Goal: Task Accomplishment & Management: Complete application form

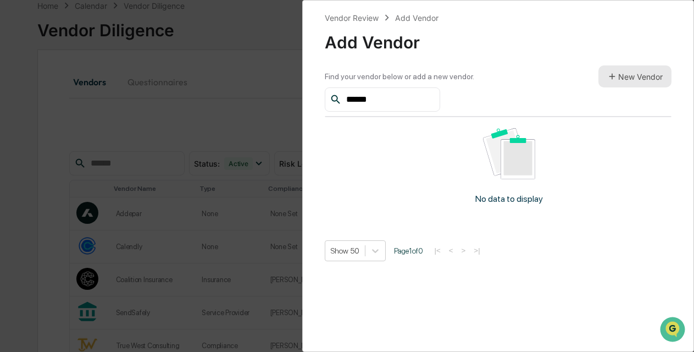
type input "******"
click at [622, 79] on button "New Vendor" at bounding box center [634, 76] width 73 height 22
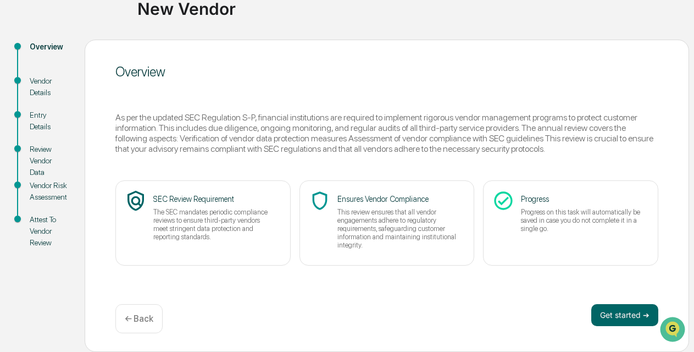
scroll to position [91, 0]
click at [621, 317] on button "Get started ➔" at bounding box center [624, 315] width 67 height 22
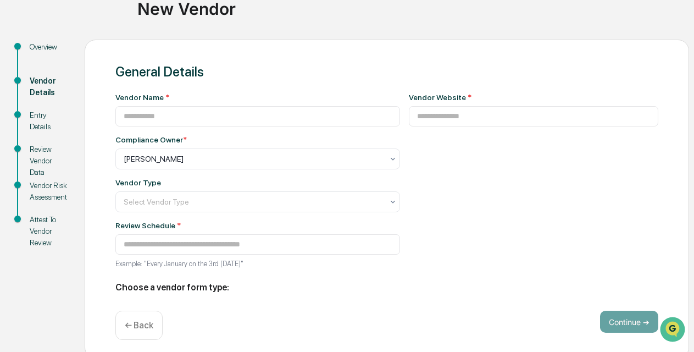
type input "**********"
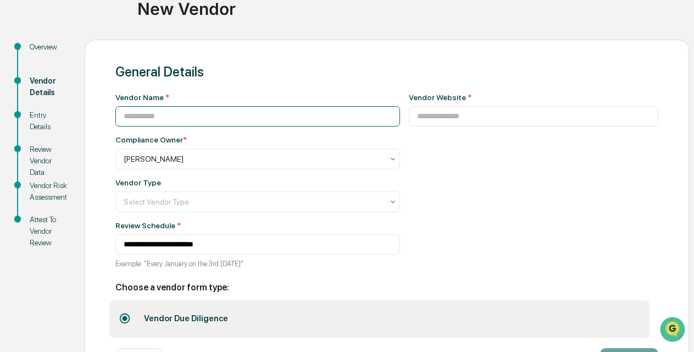
click at [291, 119] on input at bounding box center [257, 116] width 285 height 20
type input "**********"
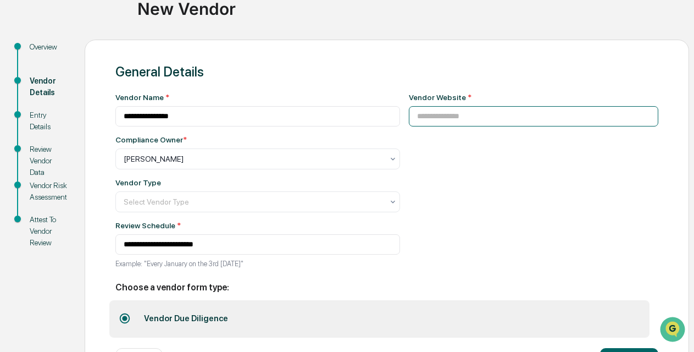
click at [443, 119] on input at bounding box center [534, 116] width 250 height 20
drag, startPoint x: 469, startPoint y: 119, endPoint x: 349, endPoint y: 116, distance: 120.3
click at [349, 116] on div "**********" at bounding box center [386, 184] width 543 height 182
paste input "**********"
type input "**********"
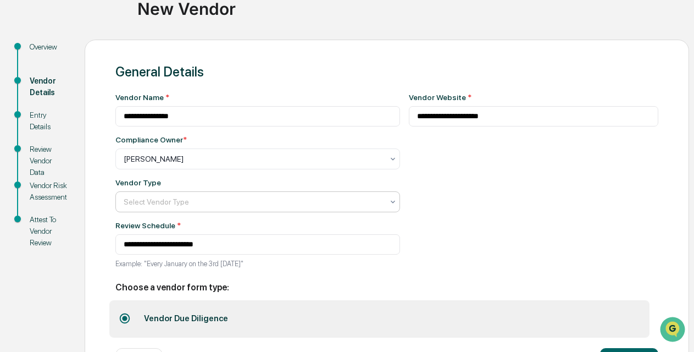
click at [314, 205] on div at bounding box center [253, 201] width 259 height 11
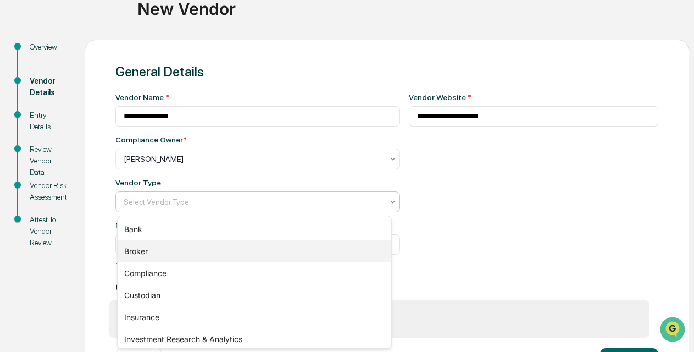
scroll to position [30, 0]
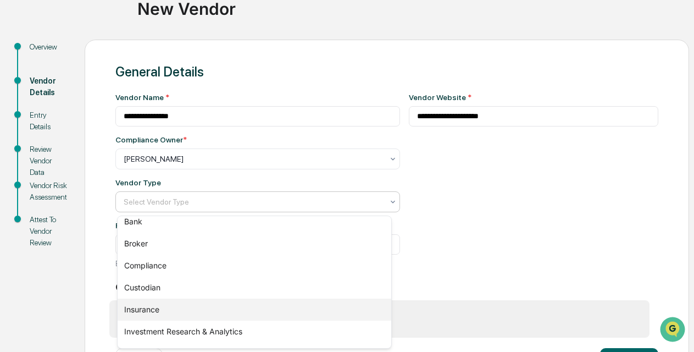
click at [142, 311] on div "Insurance" at bounding box center [255, 309] width 274 height 22
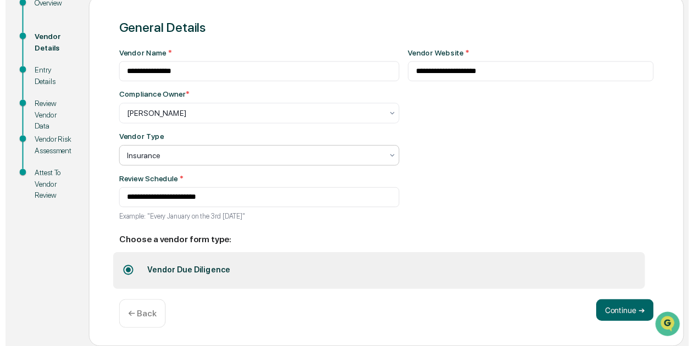
scroll to position [138, 0]
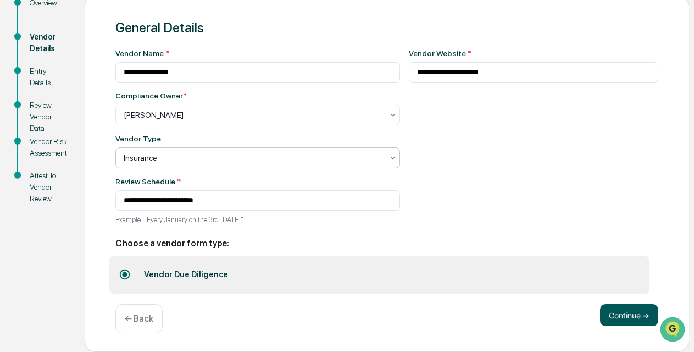
click at [621, 317] on button "Continue ➔" at bounding box center [629, 315] width 58 height 22
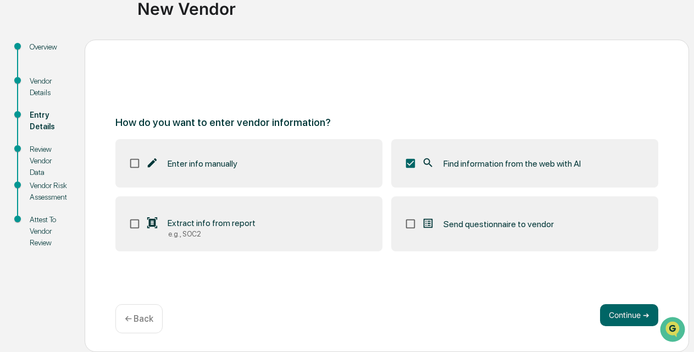
scroll to position [91, 0]
click at [624, 314] on button "Continue ➔" at bounding box center [629, 315] width 58 height 22
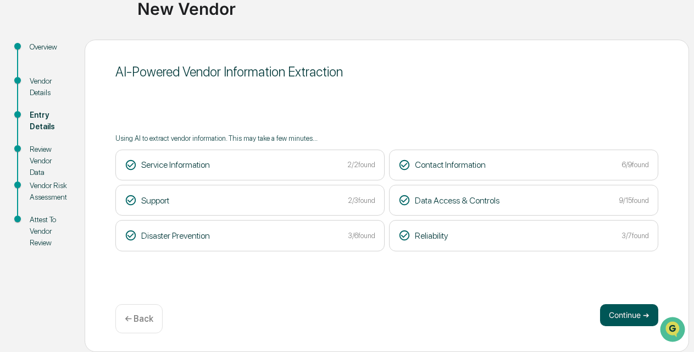
click at [622, 315] on button "Continue ➔" at bounding box center [629, 315] width 58 height 22
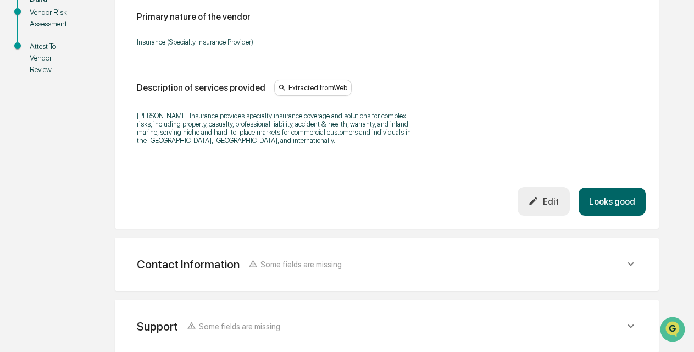
scroll to position [266, 0]
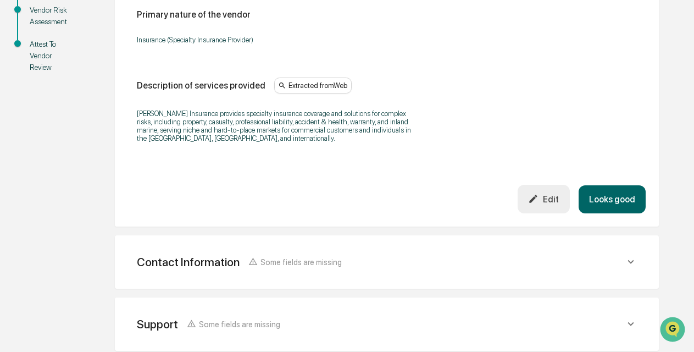
click at [605, 196] on button "Looks good" at bounding box center [611, 199] width 67 height 28
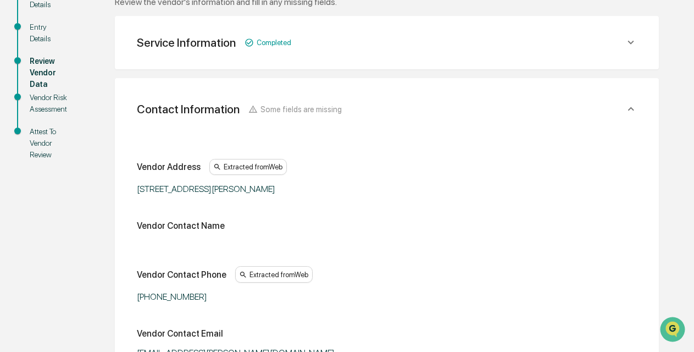
scroll to position [182, 0]
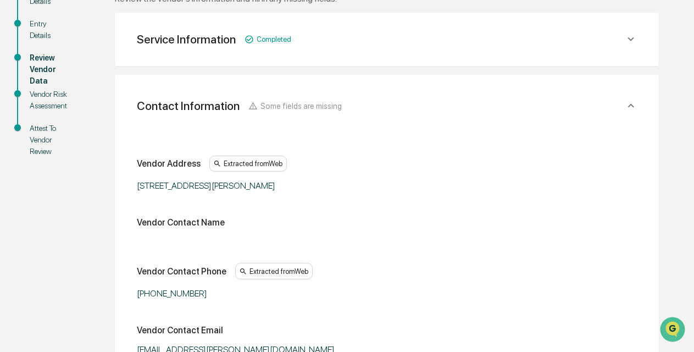
click at [633, 41] on icon at bounding box center [631, 39] width 12 height 12
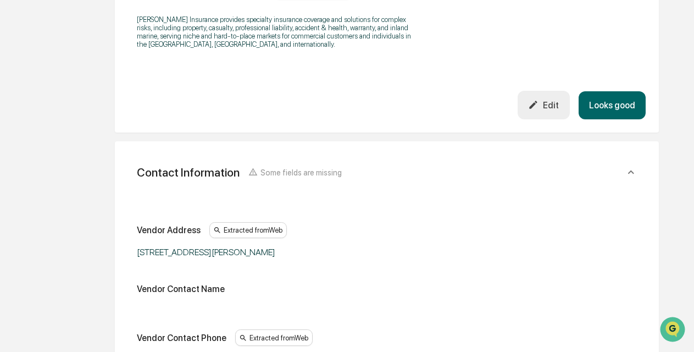
click at [604, 103] on button "Looks good" at bounding box center [611, 105] width 67 height 28
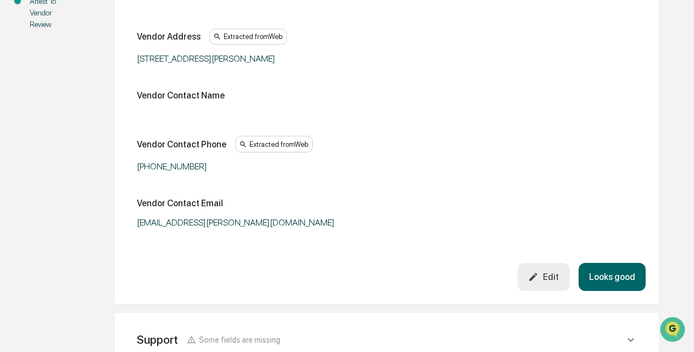
scroll to position [310, 0]
click at [552, 276] on div "Edit" at bounding box center [543, 276] width 31 height 10
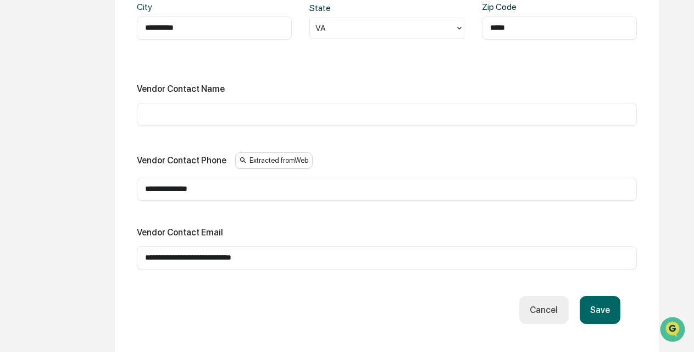
scroll to position [511, 0]
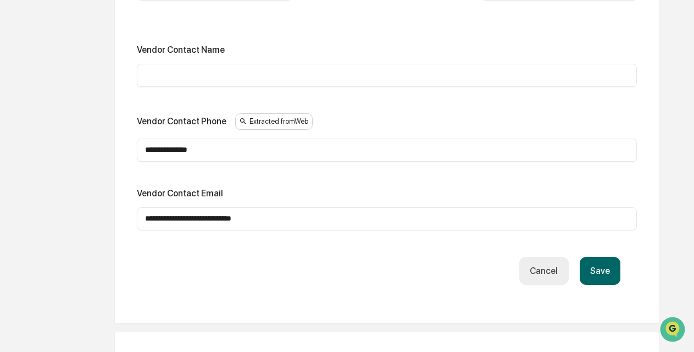
click at [599, 268] on button "Save" at bounding box center [599, 271] width 41 height 28
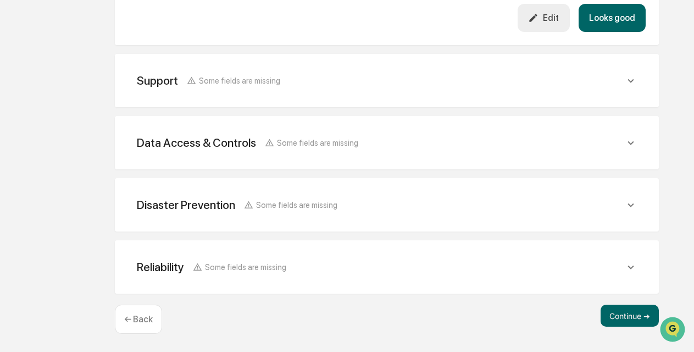
scroll to position [567, 0]
click at [633, 83] on icon at bounding box center [631, 81] width 12 height 12
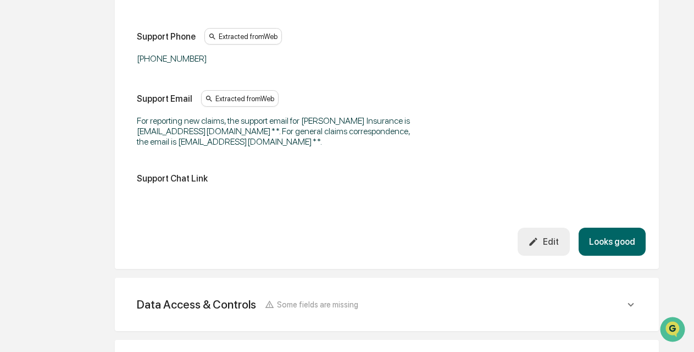
scroll to position [683, 0]
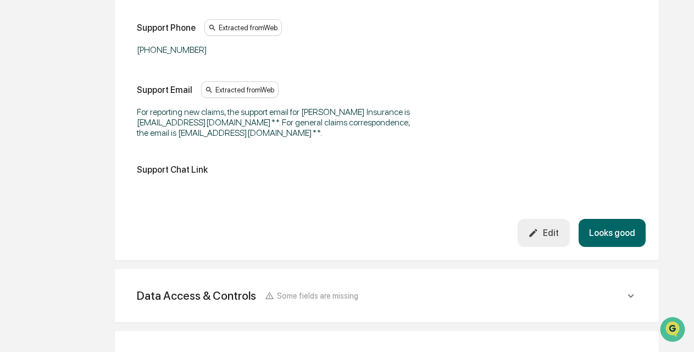
click at [612, 227] on button "Looks good" at bounding box center [611, 233] width 67 height 28
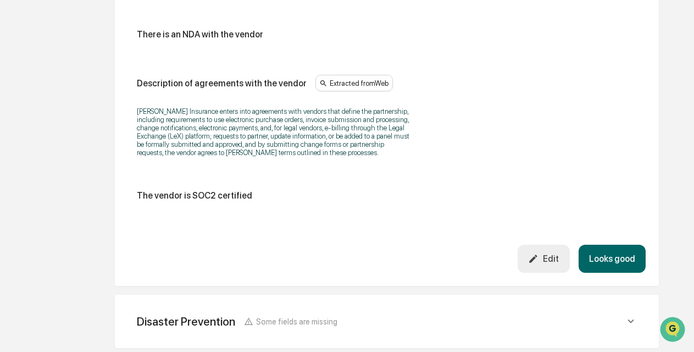
scroll to position [1531, 0]
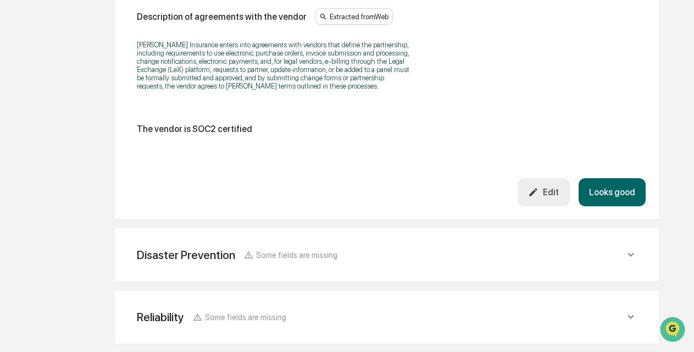
click at [552, 186] on button "Edit" at bounding box center [543, 192] width 52 height 28
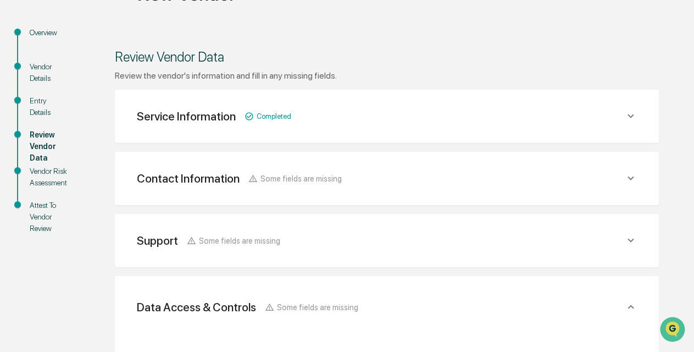
scroll to position [105, 0]
click at [634, 180] on icon at bounding box center [631, 178] width 12 height 12
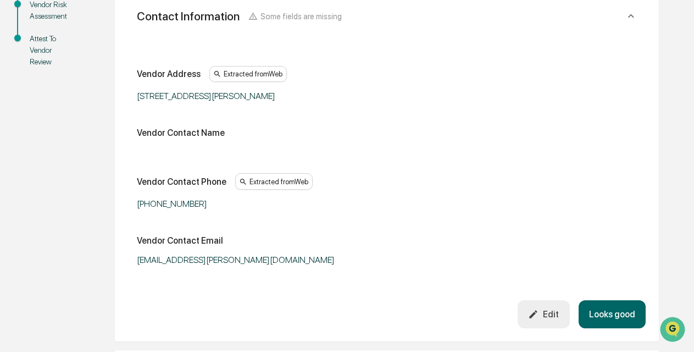
scroll to position [275, 0]
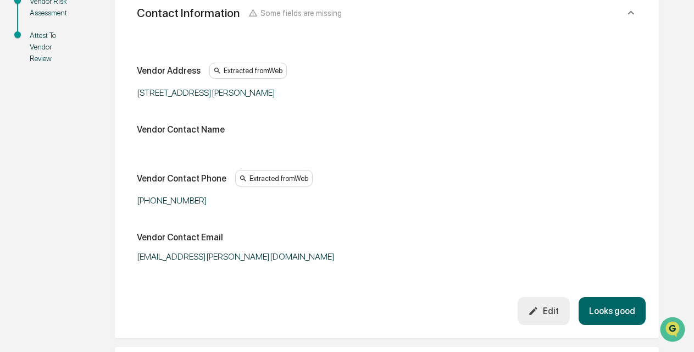
click at [622, 307] on button "Looks good" at bounding box center [611, 311] width 67 height 28
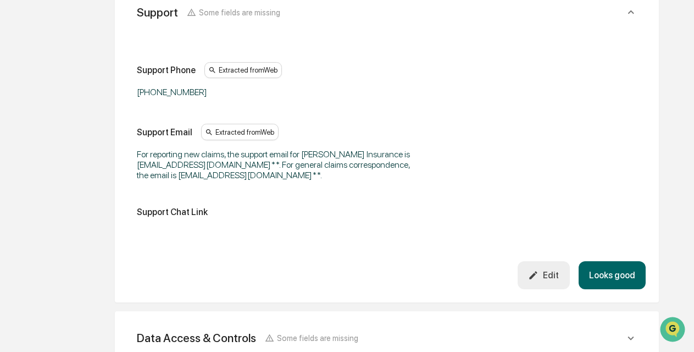
scroll to position [340, 0]
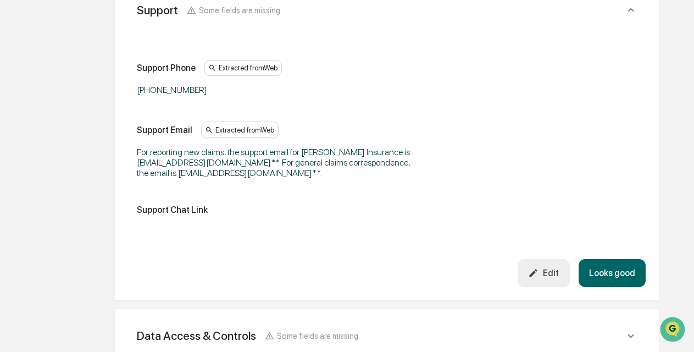
click at [612, 269] on button "Looks good" at bounding box center [611, 273] width 67 height 28
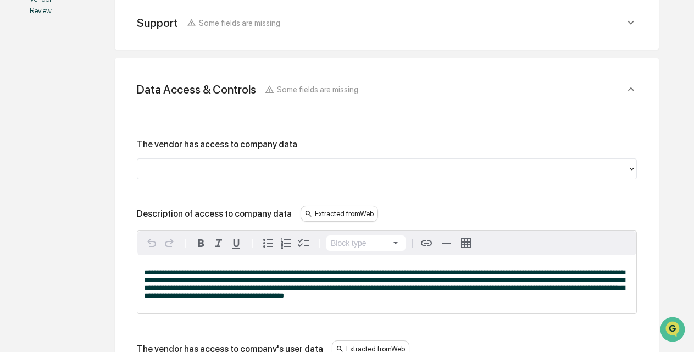
scroll to position [325, 0]
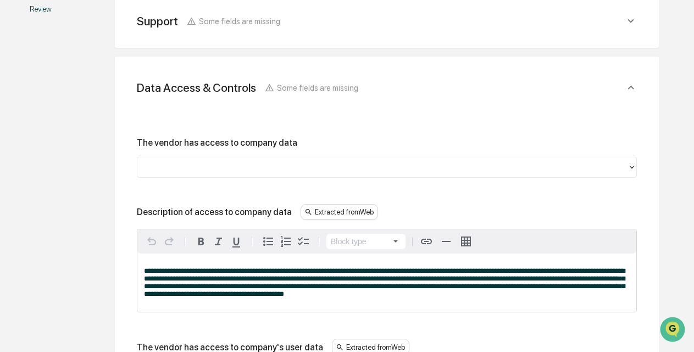
click at [380, 164] on div at bounding box center [382, 166] width 479 height 13
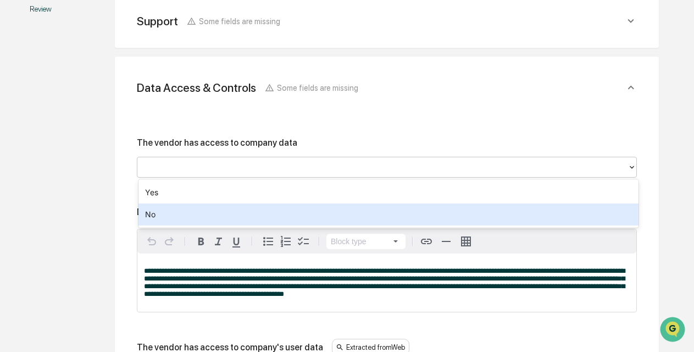
click at [233, 207] on div "No" at bounding box center [388, 214] width 500 height 22
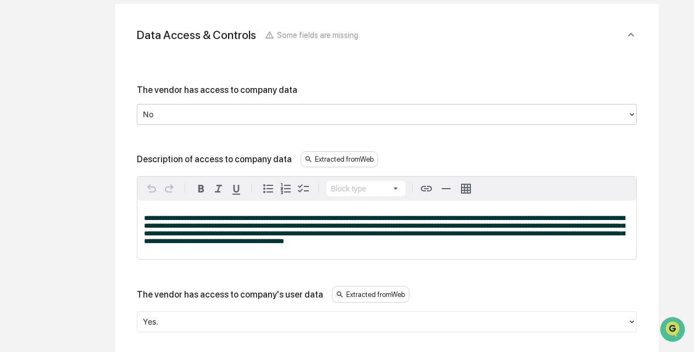
scroll to position [378, 0]
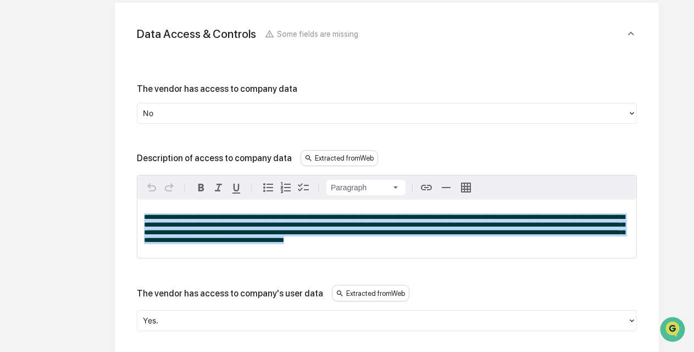
drag, startPoint x: 361, startPoint y: 246, endPoint x: 115, endPoint y: 221, distance: 247.9
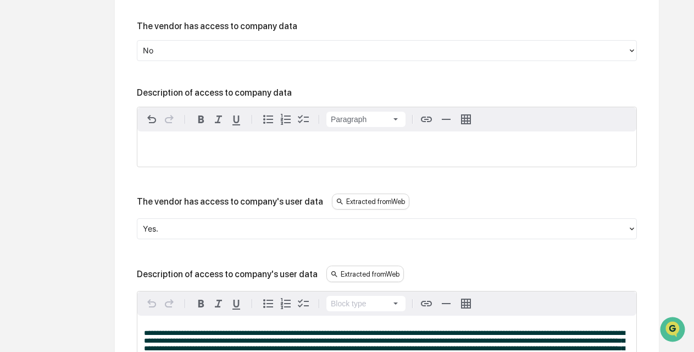
scroll to position [442, 0]
click at [235, 231] on div at bounding box center [382, 228] width 479 height 13
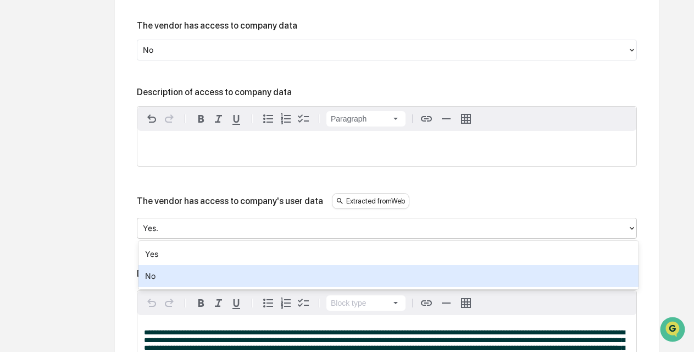
click at [181, 274] on div "No" at bounding box center [388, 276] width 500 height 22
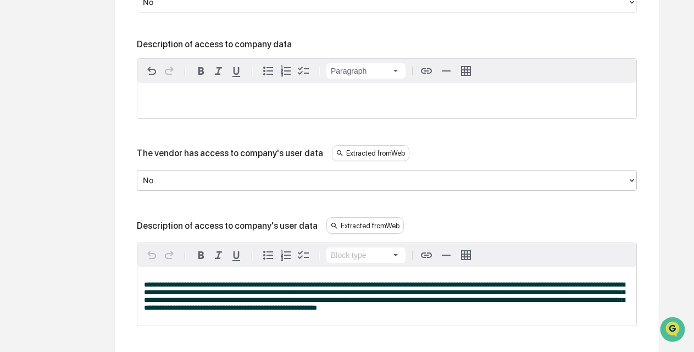
scroll to position [493, 0]
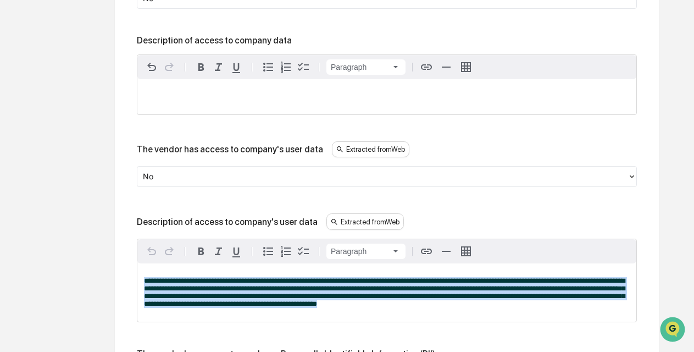
drag, startPoint x: 451, startPoint y: 306, endPoint x: 118, endPoint y: 278, distance: 334.0
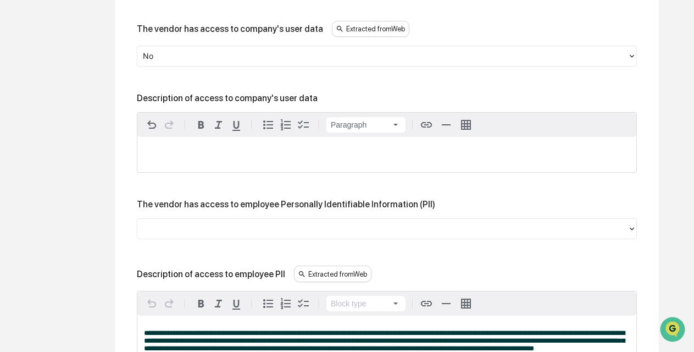
scroll to position [614, 0]
click at [171, 226] on div at bounding box center [382, 228] width 479 height 13
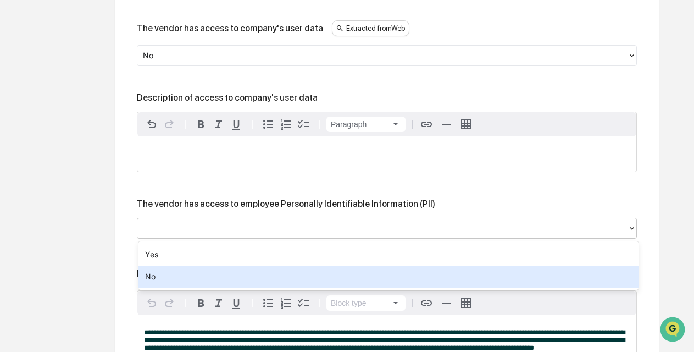
click at [162, 273] on div "No" at bounding box center [388, 276] width 500 height 22
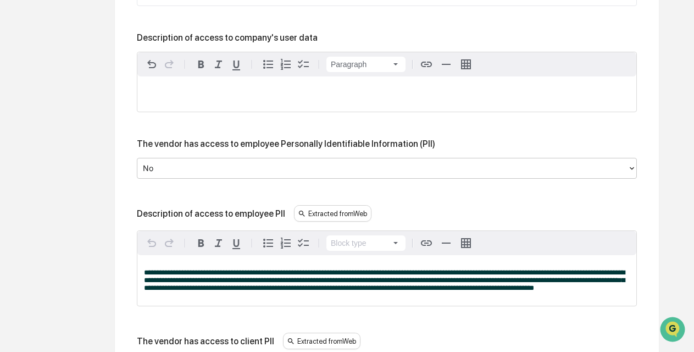
scroll to position [682, 0]
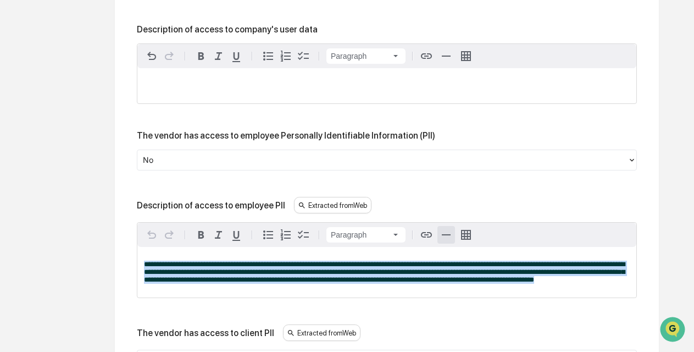
drag, startPoint x: 590, startPoint y: 284, endPoint x: 444, endPoint y: 241, distance: 151.9
click at [444, 241] on div "**********" at bounding box center [386, 259] width 499 height 75
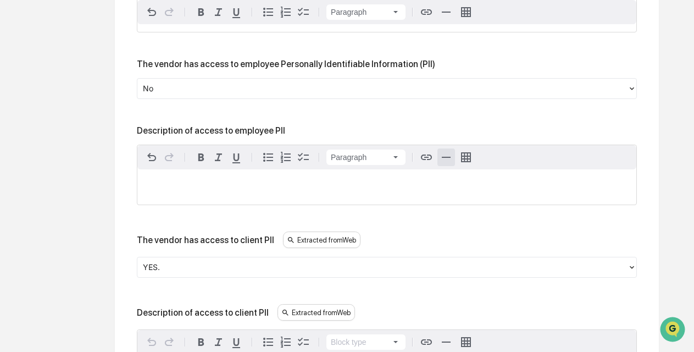
scroll to position [755, 0]
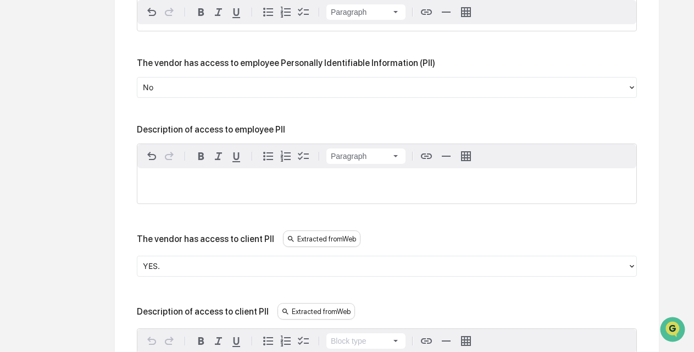
click at [230, 270] on div at bounding box center [382, 266] width 479 height 13
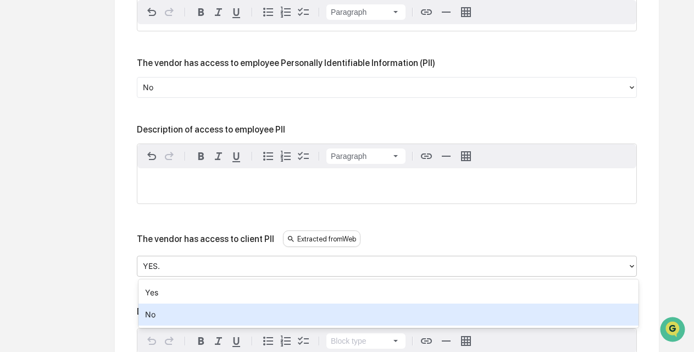
click at [190, 310] on div "No" at bounding box center [388, 314] width 500 height 22
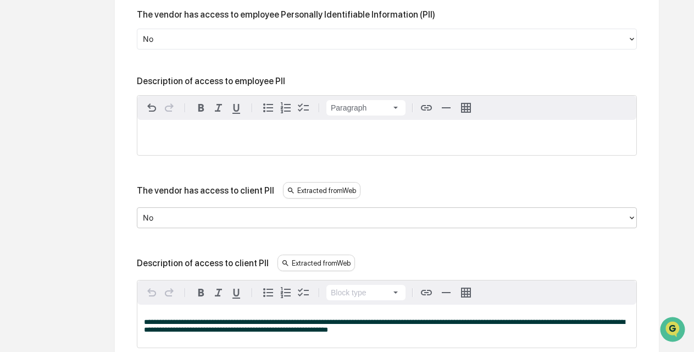
scroll to position [823, 0]
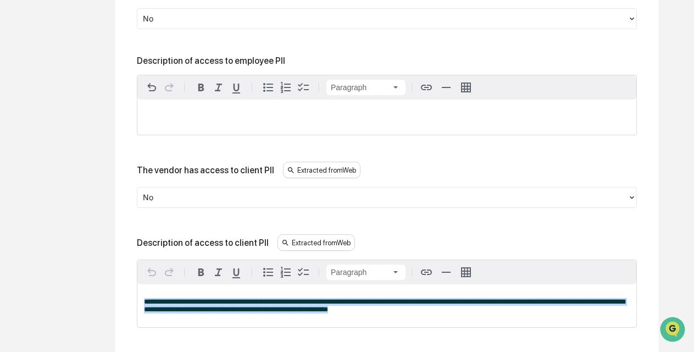
drag, startPoint x: 363, startPoint y: 310, endPoint x: 104, endPoint y: 301, distance: 258.3
click at [104, 301] on div "Review Vendor Data Review the vendor's information and fill in any missing fiel…" at bounding box center [387, 290] width 604 height 1967
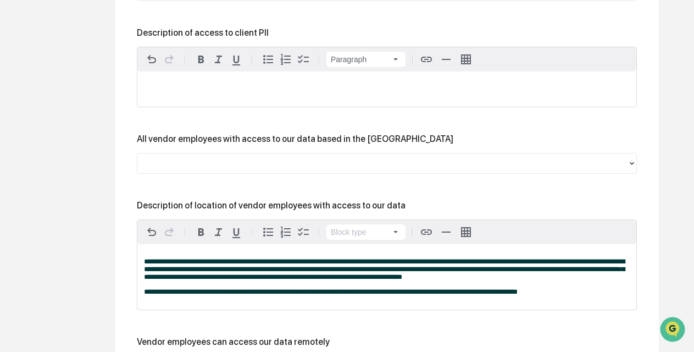
scroll to position [1057, 0]
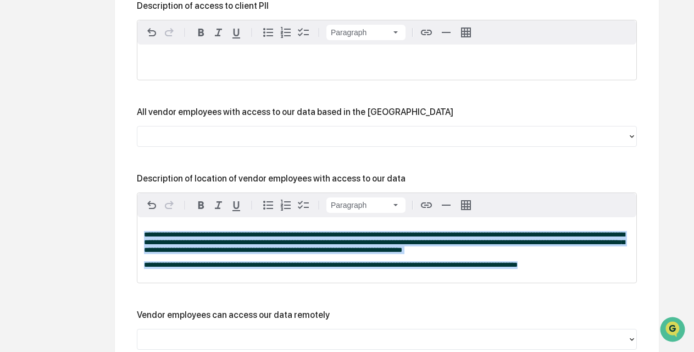
drag, startPoint x: 561, startPoint y: 273, endPoint x: 101, endPoint y: 231, distance: 461.6
click at [101, 231] on div "Review Vendor Data Review the vendor's information and fill in any missing fiel…" at bounding box center [387, 51] width 604 height 1954
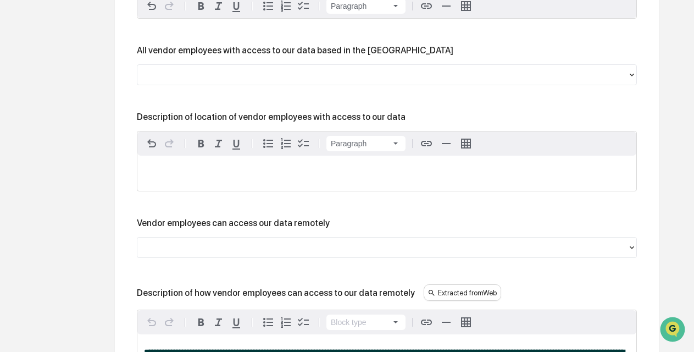
scroll to position [1128, 0]
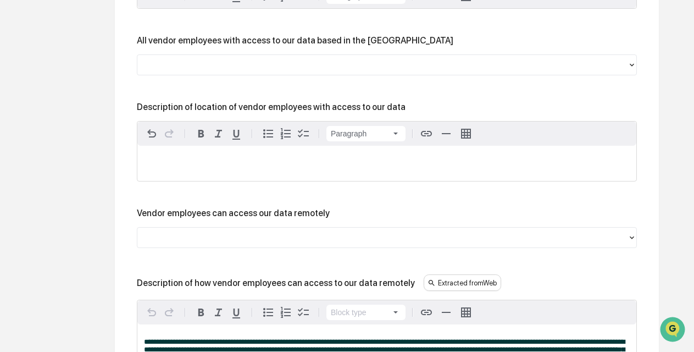
click at [160, 244] on div at bounding box center [382, 237] width 479 height 13
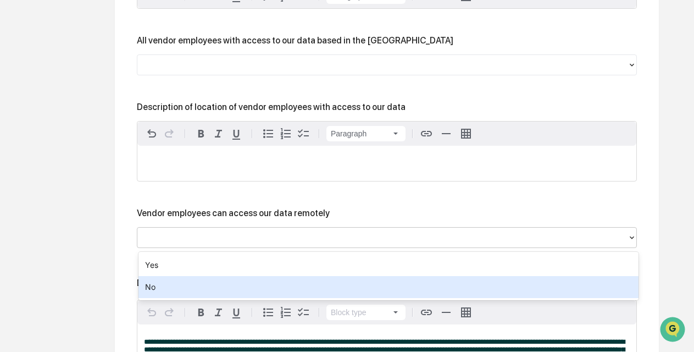
click at [154, 282] on div "No" at bounding box center [388, 287] width 500 height 22
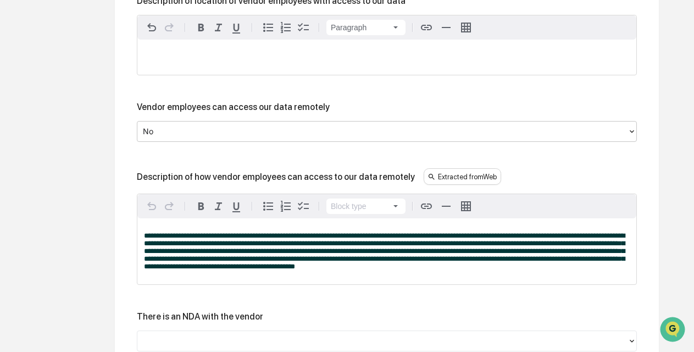
scroll to position [1235, 0]
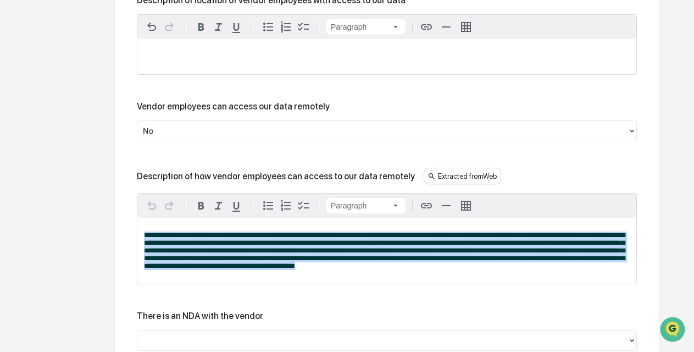
drag, startPoint x: 433, startPoint y: 273, endPoint x: 123, endPoint y: 232, distance: 313.0
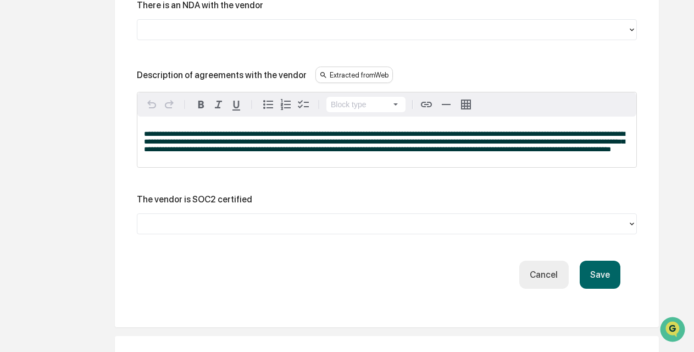
scroll to position [1508, 0]
click at [604, 283] on button "Save" at bounding box center [599, 274] width 41 height 28
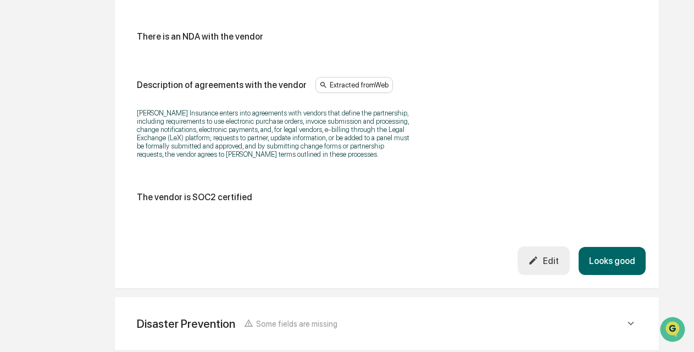
scroll to position [1065, 0]
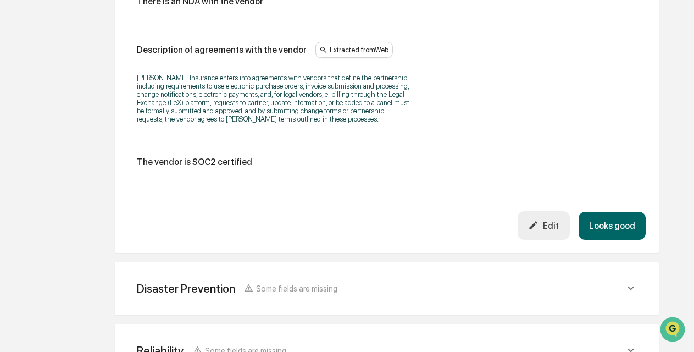
click at [627, 221] on button "Looks good" at bounding box center [611, 225] width 67 height 28
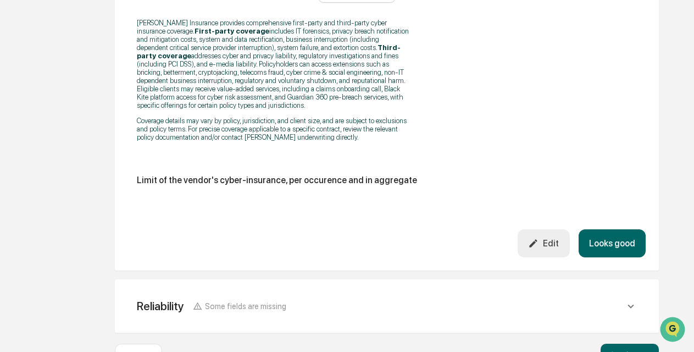
scroll to position [791, 0]
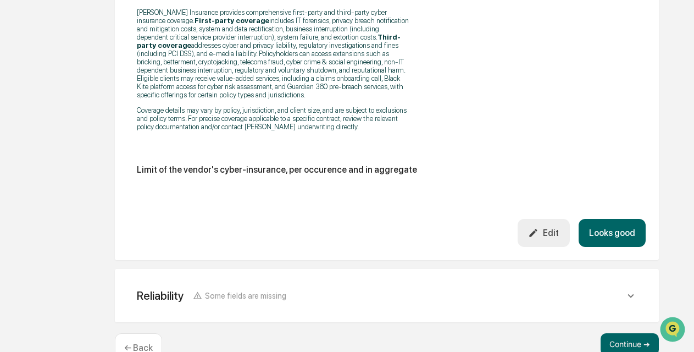
click at [605, 230] on button "Looks good" at bounding box center [611, 233] width 67 height 28
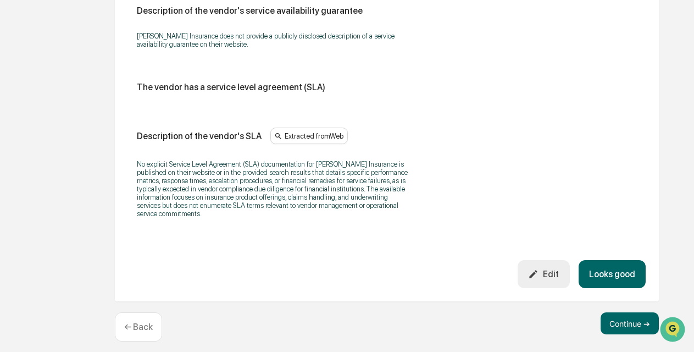
scroll to position [863, 0]
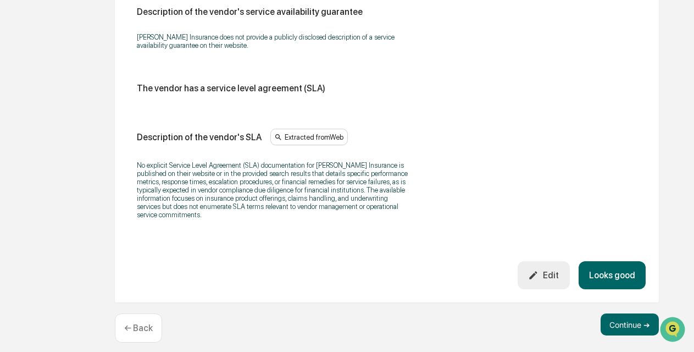
click at [616, 268] on button "Looks good" at bounding box center [611, 275] width 67 height 28
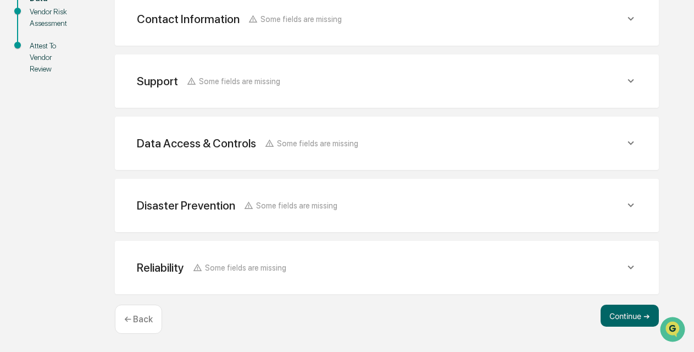
scroll to position [265, 0]
click at [625, 314] on button "Continue ➔" at bounding box center [629, 315] width 58 height 22
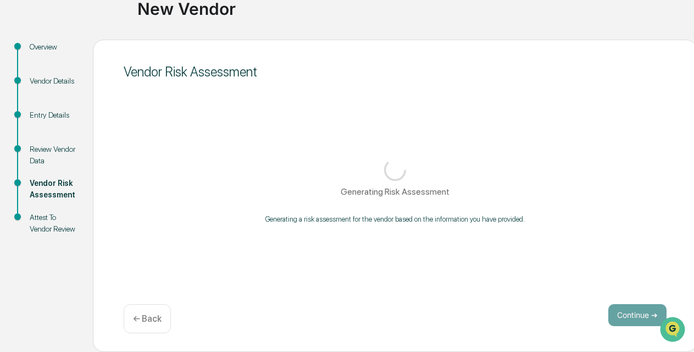
scroll to position [91, 0]
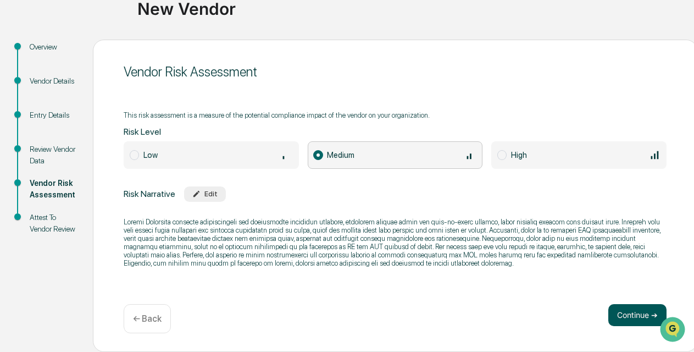
click at [632, 310] on button "Continue ➔" at bounding box center [637, 315] width 58 height 22
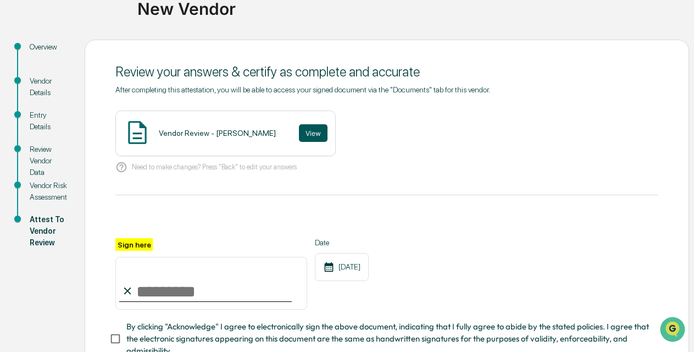
click at [299, 130] on button "View" at bounding box center [313, 133] width 29 height 18
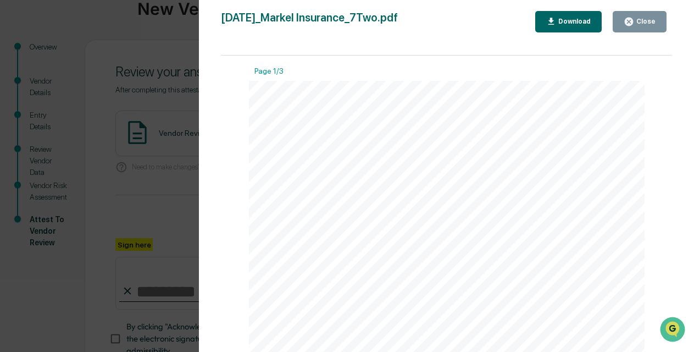
click at [644, 21] on div "Close" at bounding box center [644, 22] width 21 height 8
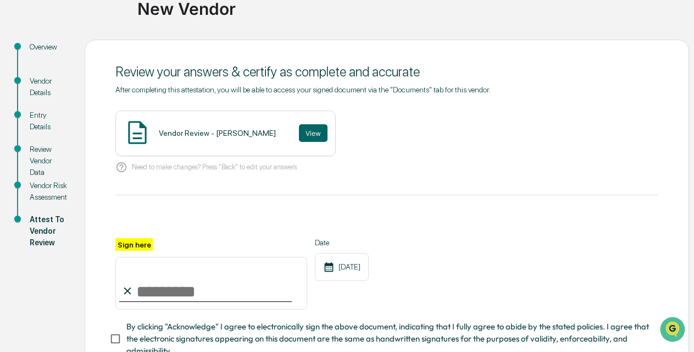
click at [203, 291] on input "Sign here" at bounding box center [211, 283] width 192 height 53
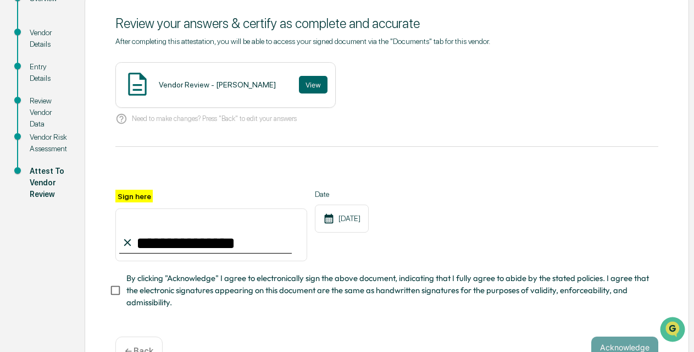
scroll to position [141, 0]
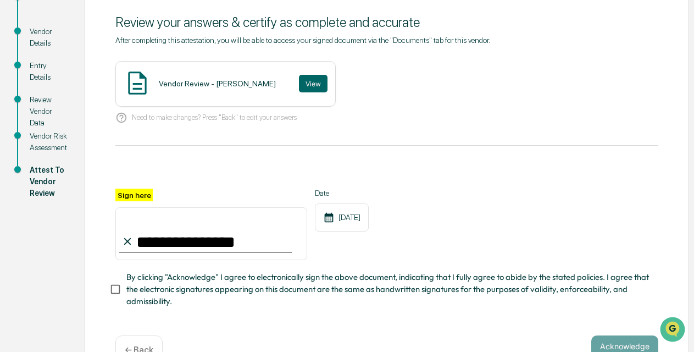
type input "**********"
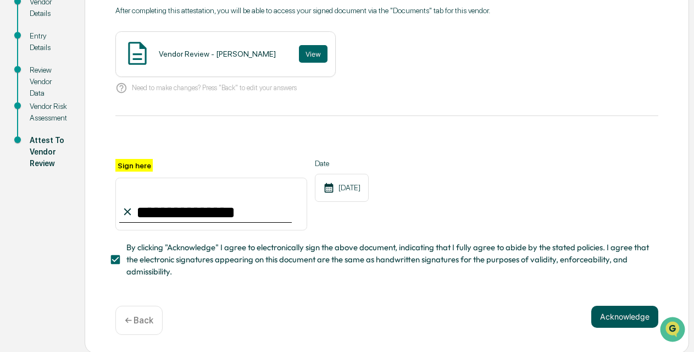
click at [622, 314] on button "Acknowledge" at bounding box center [624, 316] width 67 height 22
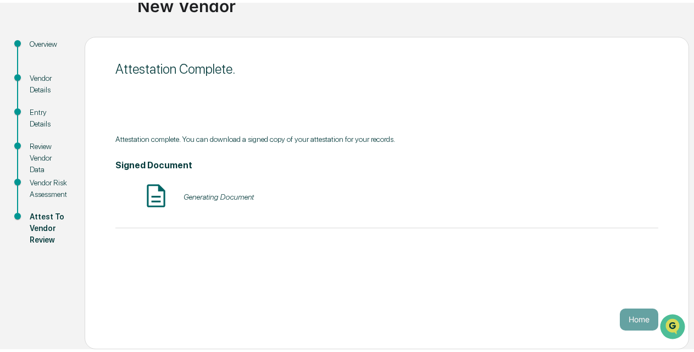
scroll to position [91, 0]
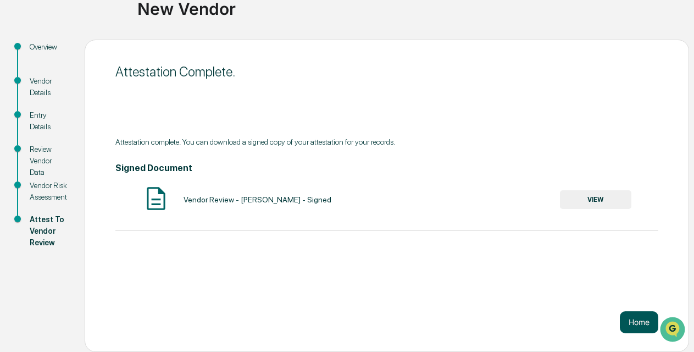
click at [641, 318] on button "Home" at bounding box center [639, 322] width 38 height 22
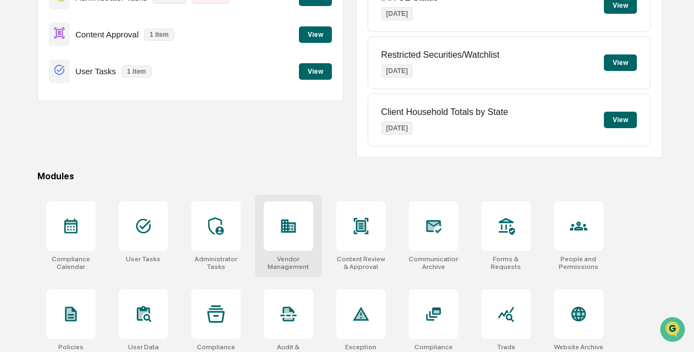
scroll to position [169, 0]
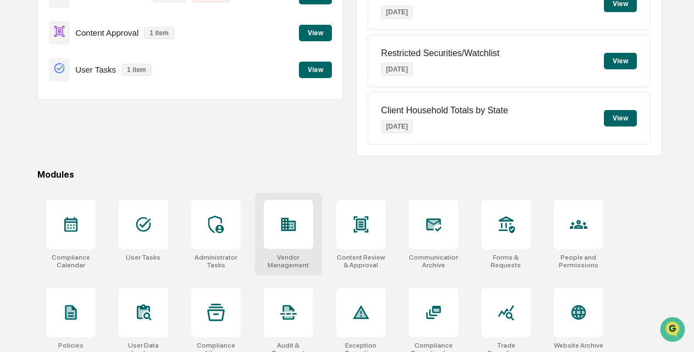
click at [288, 220] on icon at bounding box center [288, 224] width 15 height 13
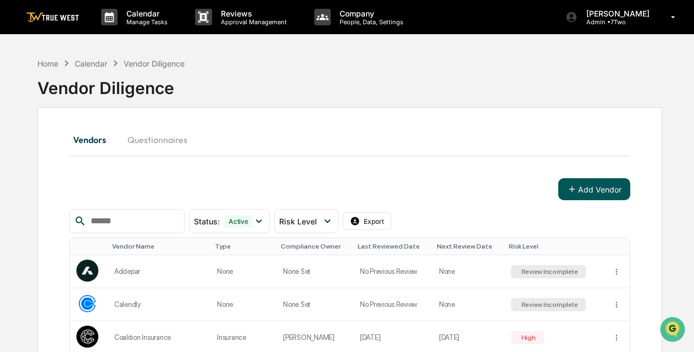
click at [578, 192] on button "Add Vendor" at bounding box center [594, 189] width 72 height 22
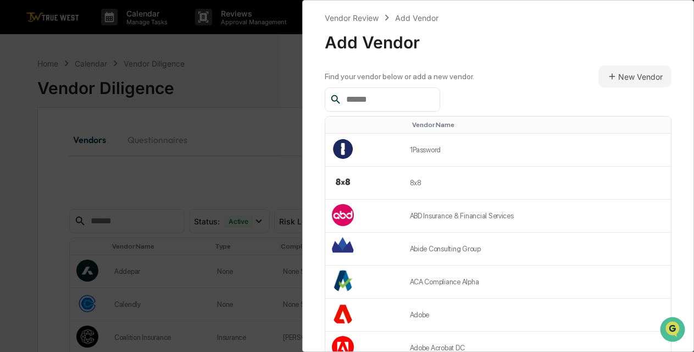
click at [376, 97] on input "text" at bounding box center [388, 99] width 93 height 14
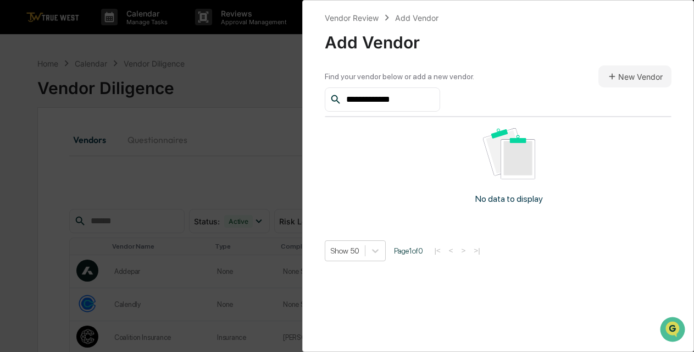
click at [424, 101] on input "**********" at bounding box center [388, 99] width 93 height 14
click at [336, 99] on icon at bounding box center [336, 99] width 12 height 12
click at [412, 101] on input "******" at bounding box center [388, 99] width 93 height 14
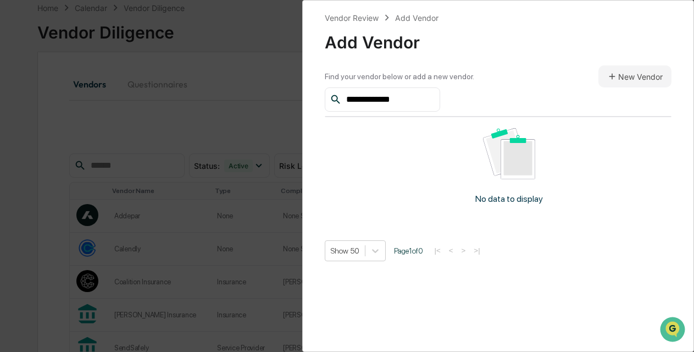
scroll to position [55, 0]
type input "**********"
click at [506, 179] on img at bounding box center [509, 153] width 52 height 51
click at [620, 77] on button "New Vendor" at bounding box center [634, 76] width 73 height 22
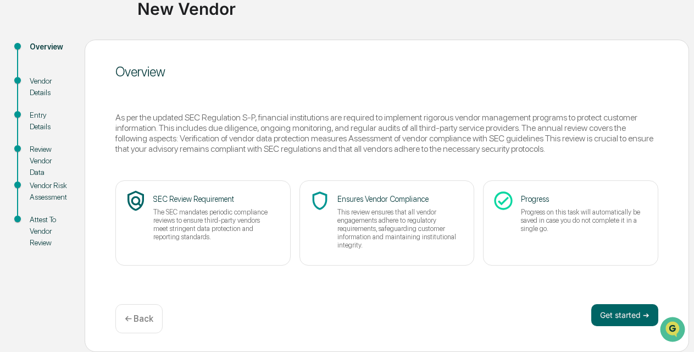
scroll to position [91, 0]
click at [630, 313] on button "Get started ➔" at bounding box center [624, 315] width 67 height 22
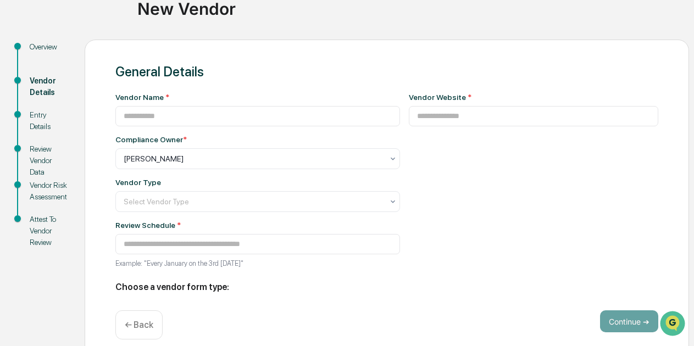
type input "**********"
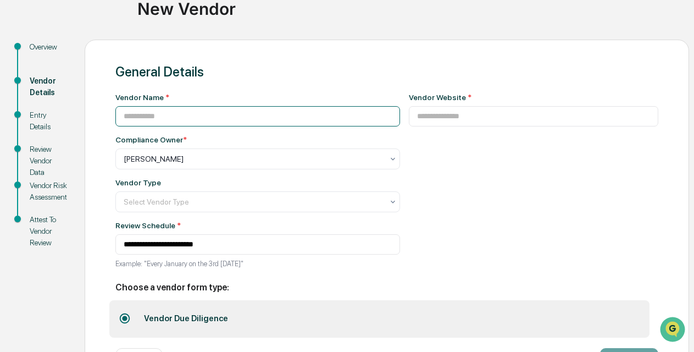
click at [233, 115] on input at bounding box center [257, 116] width 285 height 20
type input "**********"
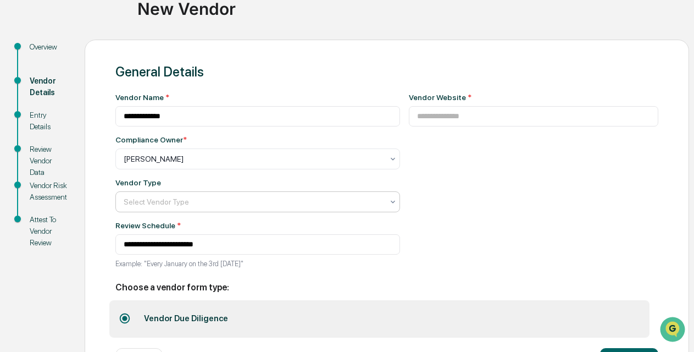
click at [235, 205] on div at bounding box center [253, 201] width 259 height 11
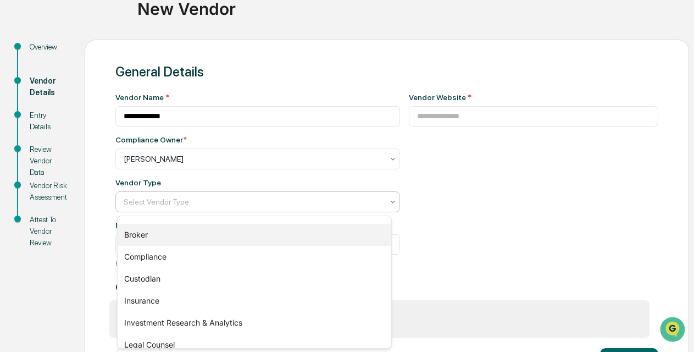
scroll to position [42, 0]
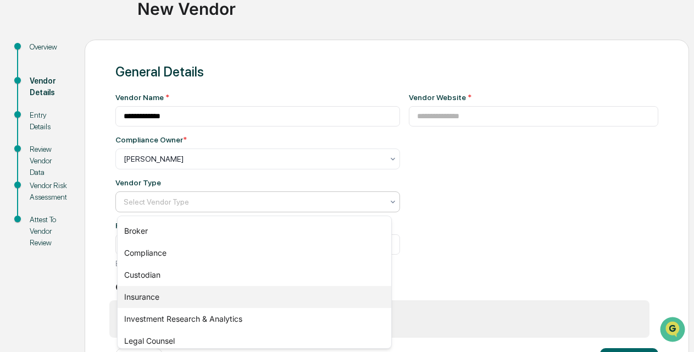
click at [141, 294] on div "Insurance" at bounding box center [255, 297] width 274 height 22
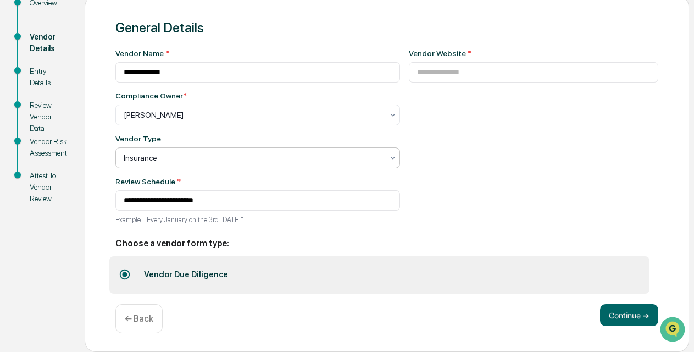
scroll to position [138, 0]
click at [618, 315] on button "Continue ➔" at bounding box center [629, 315] width 58 height 22
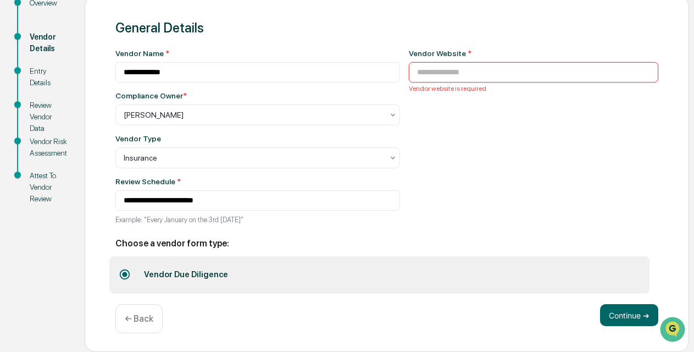
click at [479, 70] on input at bounding box center [534, 72] width 250 height 20
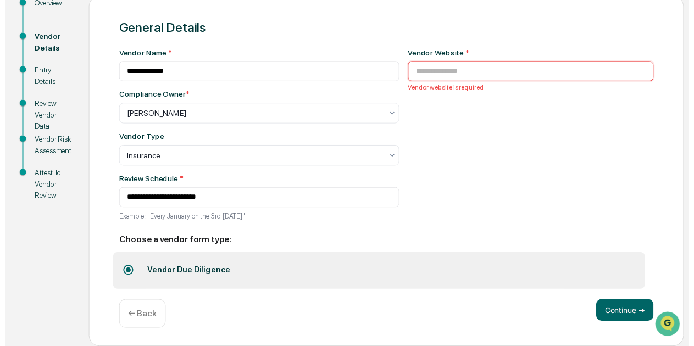
scroll to position [0, 0]
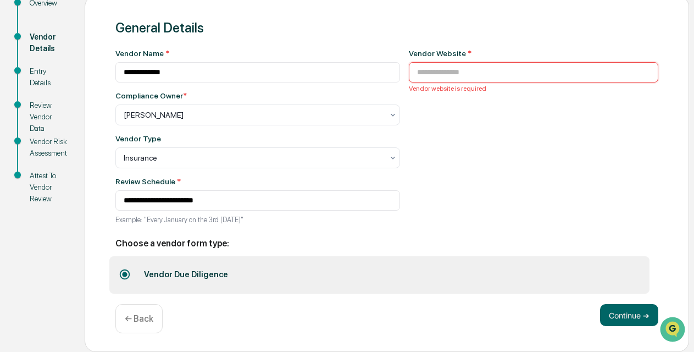
paste input "**********"
type input "**********"
click at [629, 316] on button "Continue ➔" at bounding box center [629, 315] width 58 height 22
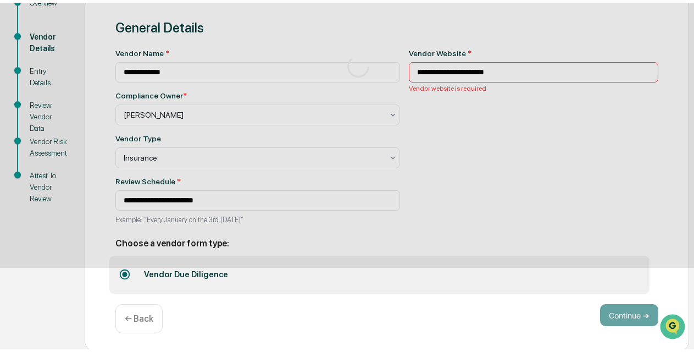
scroll to position [91, 0]
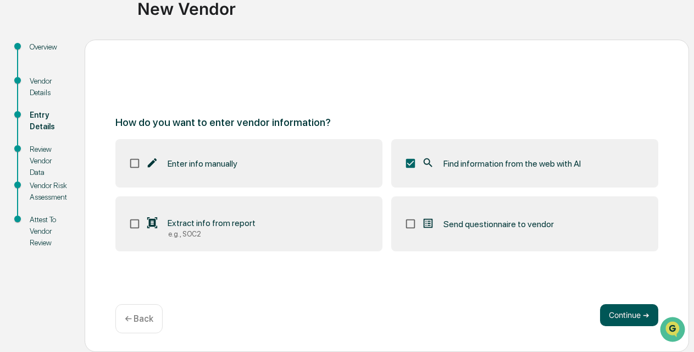
click at [634, 317] on button "Continue ➔" at bounding box center [629, 315] width 58 height 22
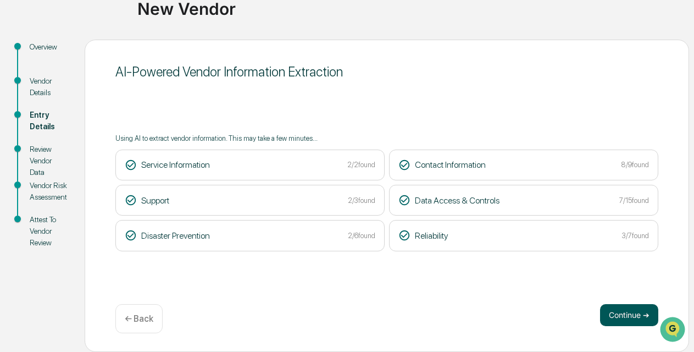
click at [629, 315] on button "Continue ➔" at bounding box center [629, 315] width 58 height 22
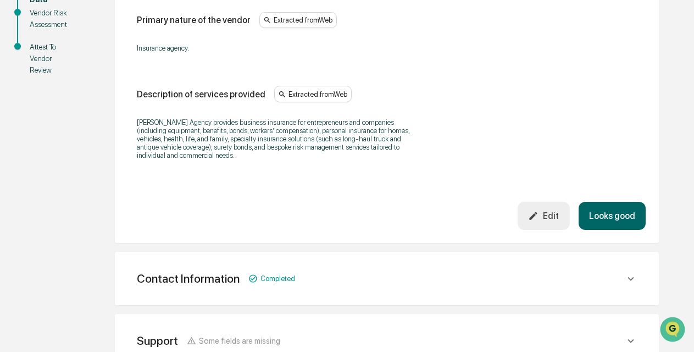
scroll to position [266, 0]
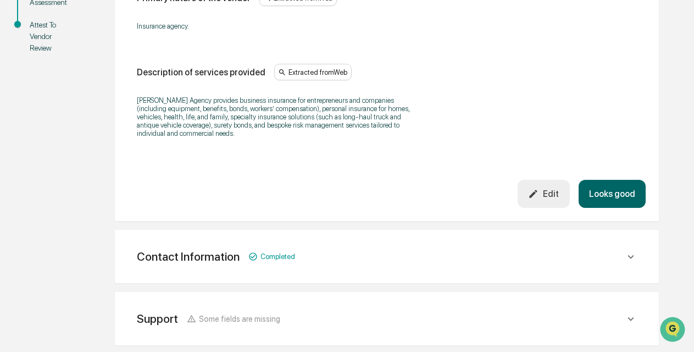
click at [620, 198] on button "Looks good" at bounding box center [611, 194] width 67 height 28
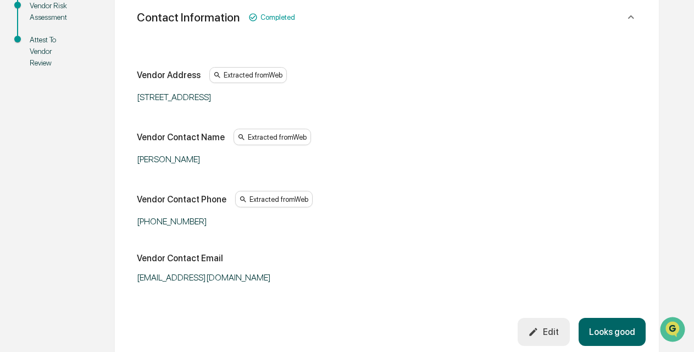
scroll to position [275, 0]
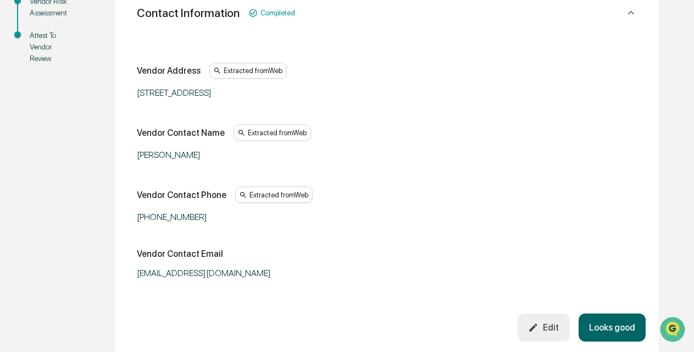
click at [554, 322] on div "Edit" at bounding box center [543, 327] width 31 height 10
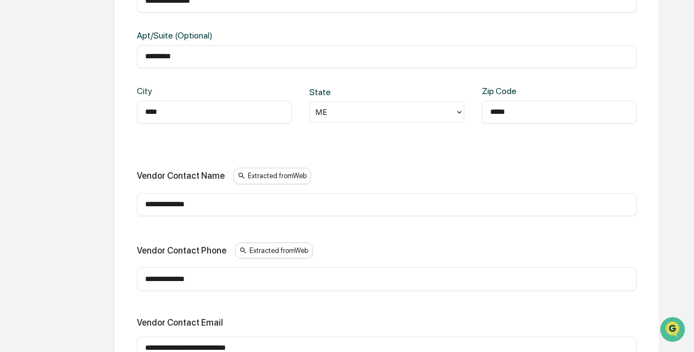
scroll to position [400, 0]
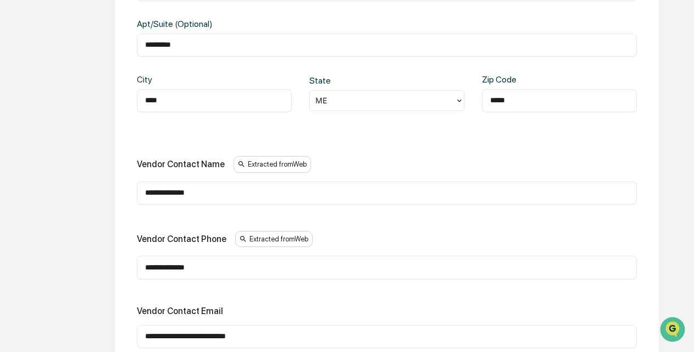
drag, startPoint x: 239, startPoint y: 193, endPoint x: 96, endPoint y: 179, distance: 143.5
click at [96, 179] on div "**********" at bounding box center [387, 239] width 604 height 1016
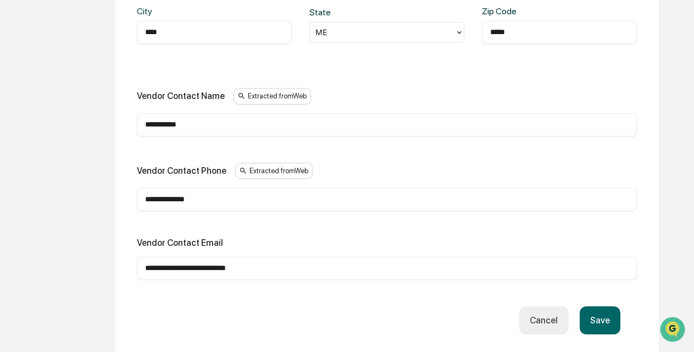
scroll to position [471, 0]
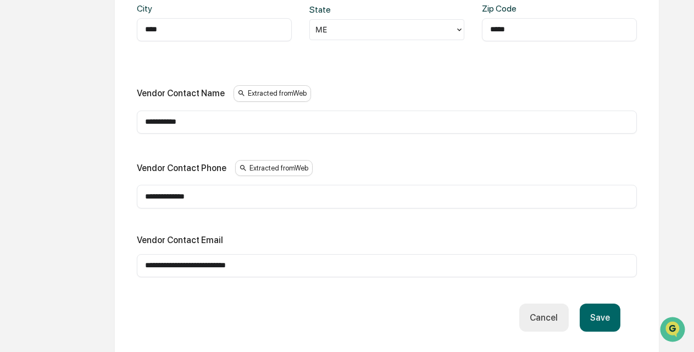
type input "**********"
drag, startPoint x: 291, startPoint y: 261, endPoint x: 108, endPoint y: 253, distance: 182.5
click at [108, 253] on div "**********" at bounding box center [387, 168] width 604 height 1016
paste input "text"
type input "**********"
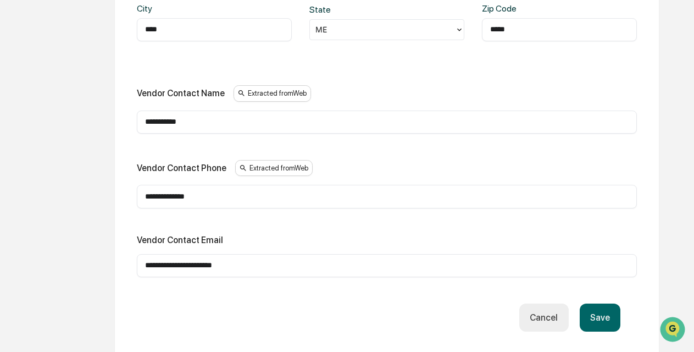
click at [219, 195] on input "**********" at bounding box center [386, 196] width 483 height 11
drag, startPoint x: 238, startPoint y: 193, endPoint x: 95, endPoint y: 186, distance: 143.0
click at [95, 187] on div "**********" at bounding box center [387, 168] width 604 height 1016
paste input "text"
type input "**********"
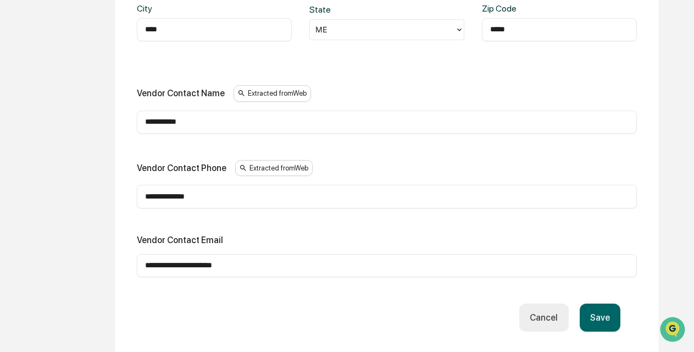
click at [271, 237] on div "Vendor Contact Email" at bounding box center [387, 240] width 500 height 10
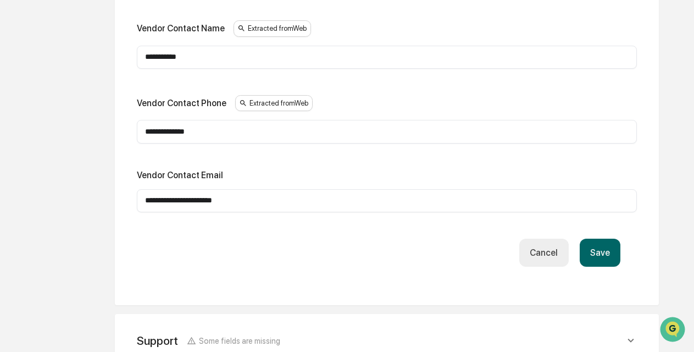
scroll to position [539, 0]
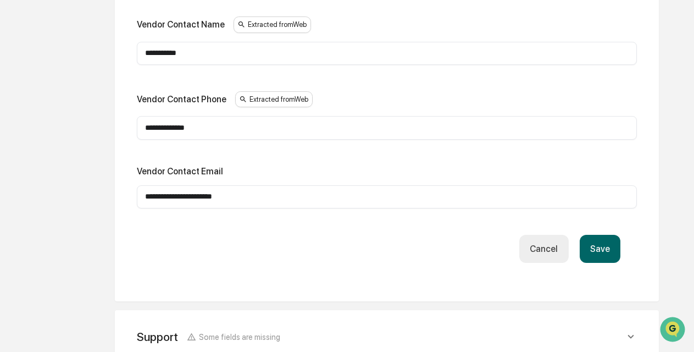
click at [603, 249] on button "Save" at bounding box center [599, 249] width 41 height 28
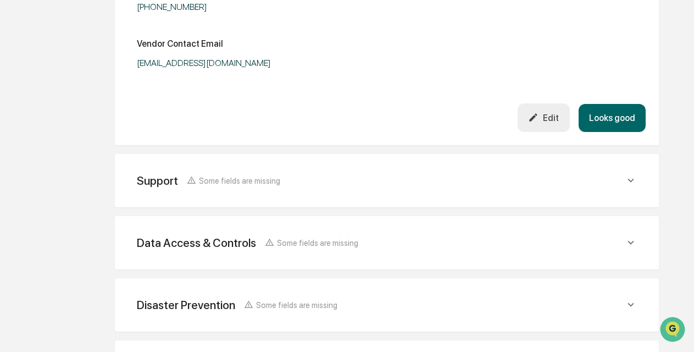
scroll to position [572, 0]
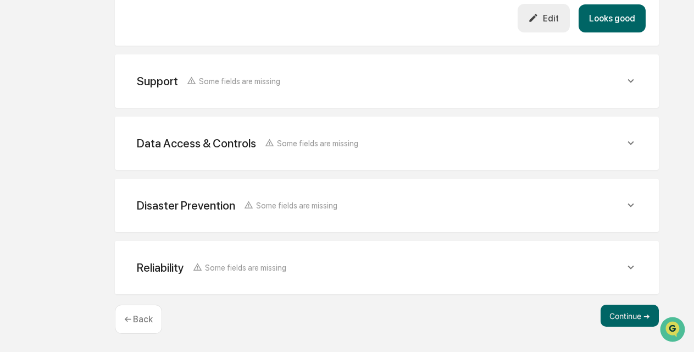
click at [609, 17] on button "Looks good" at bounding box center [611, 18] width 67 height 28
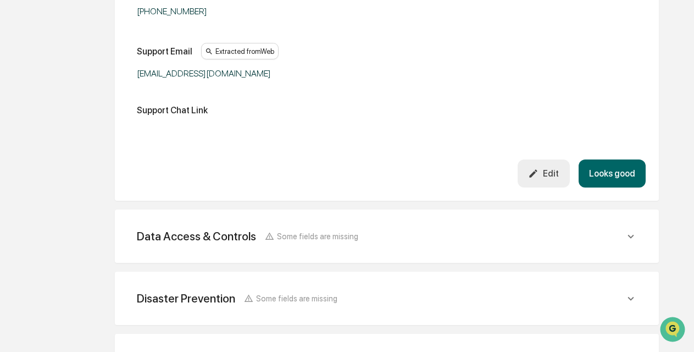
scroll to position [414, 0]
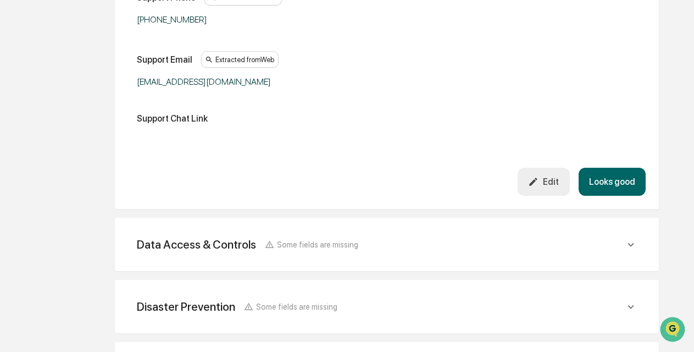
click at [617, 183] on button "Looks good" at bounding box center [611, 182] width 67 height 28
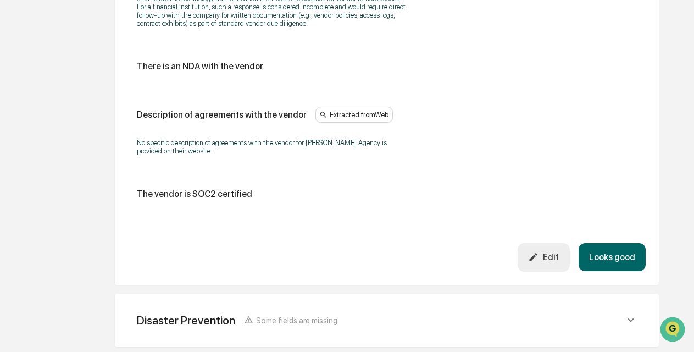
scroll to position [1284, 0]
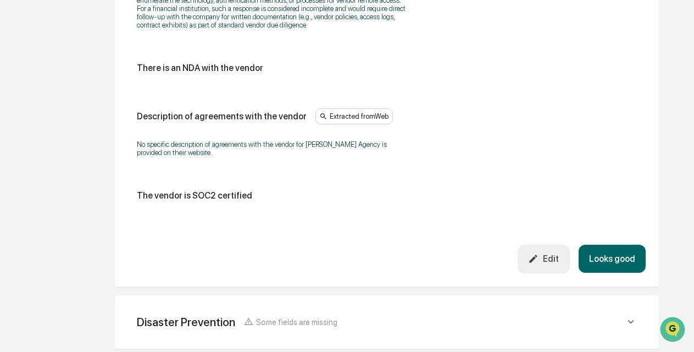
click at [554, 253] on div "Edit" at bounding box center [543, 258] width 31 height 10
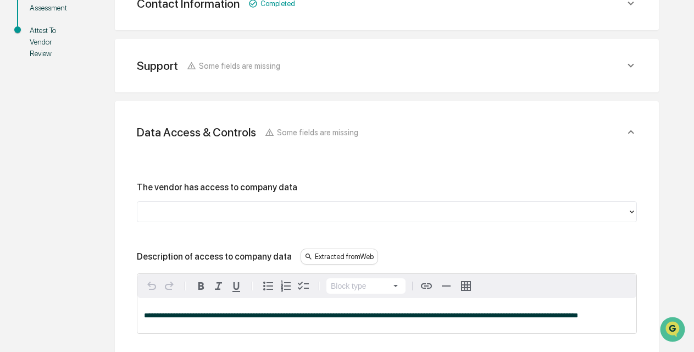
scroll to position [304, 0]
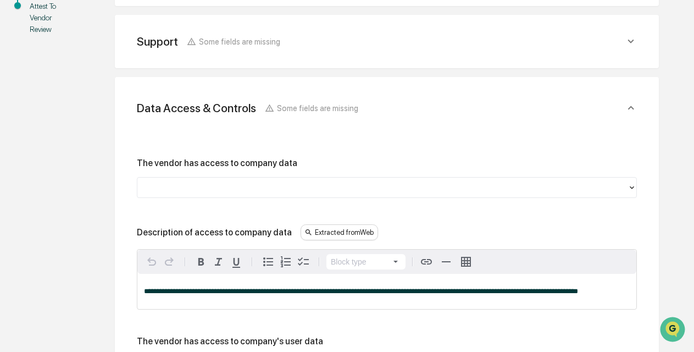
click at [417, 186] on div at bounding box center [382, 187] width 479 height 13
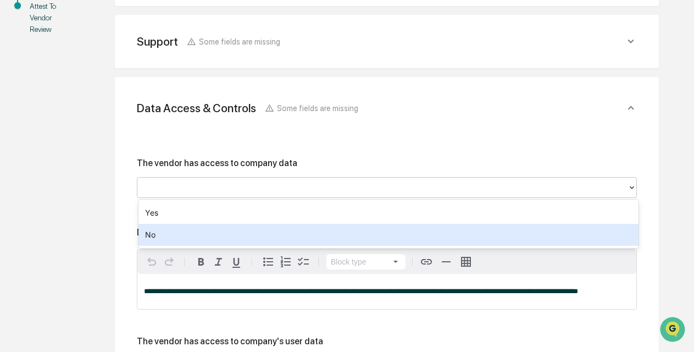
click at [402, 237] on div "No" at bounding box center [388, 235] width 500 height 22
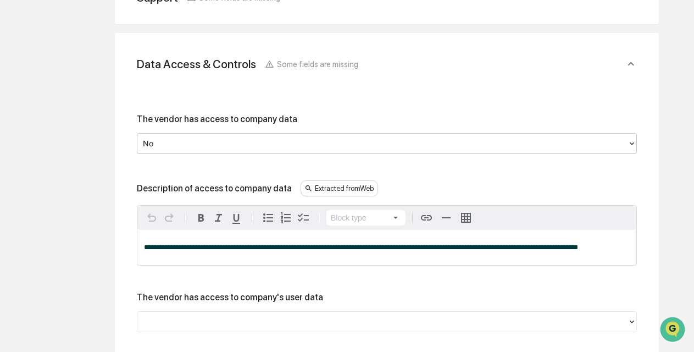
scroll to position [381, 0]
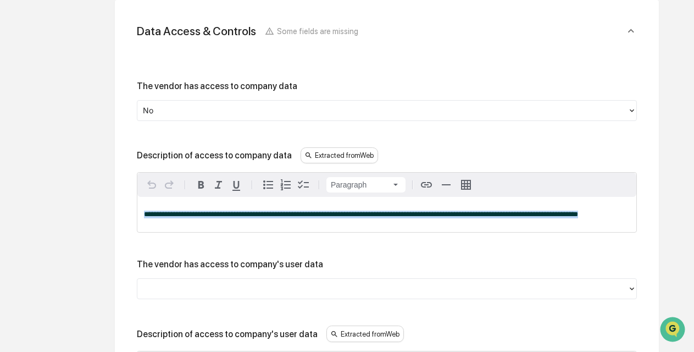
drag, startPoint x: 610, startPoint y: 220, endPoint x: 115, endPoint y: 210, distance: 495.6
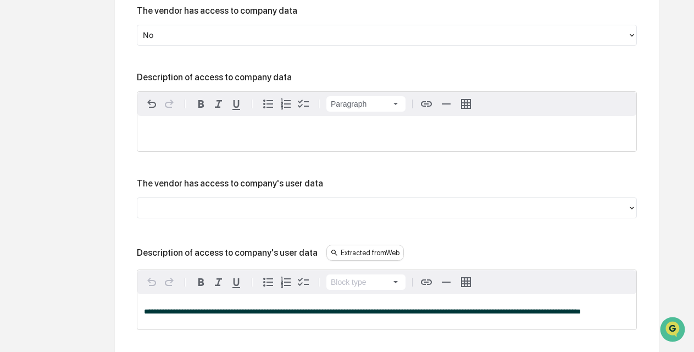
scroll to position [502, 0]
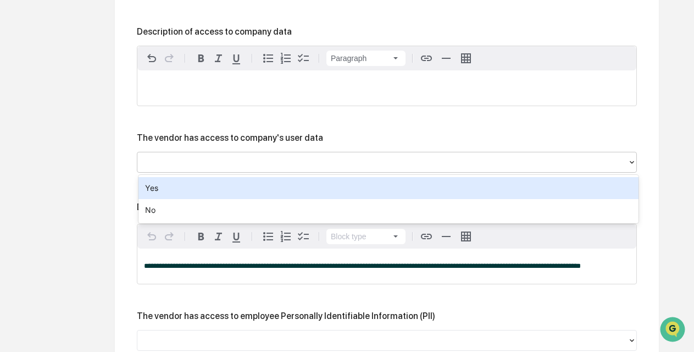
click at [218, 161] on div at bounding box center [382, 161] width 479 height 13
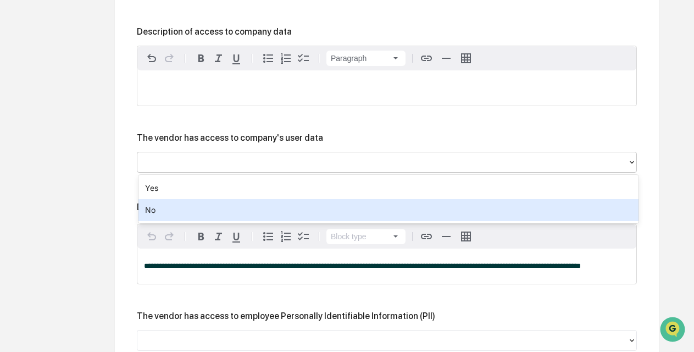
click at [179, 212] on div "No" at bounding box center [388, 210] width 500 height 22
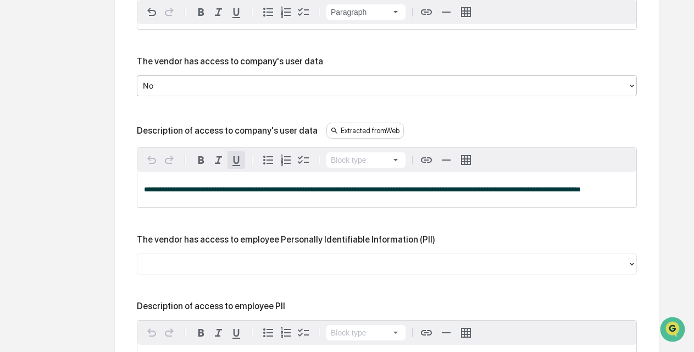
scroll to position [581, 0]
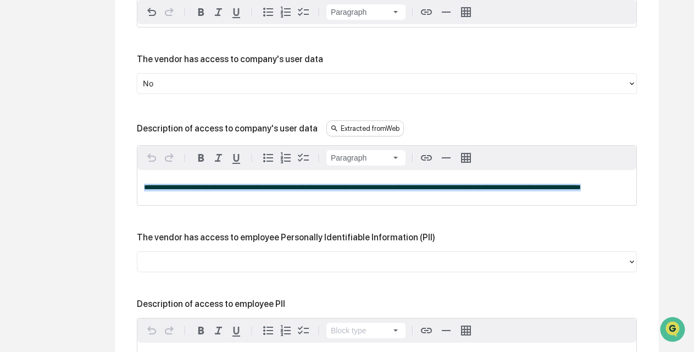
drag, startPoint x: 618, startPoint y: 188, endPoint x: 38, endPoint y: 170, distance: 579.8
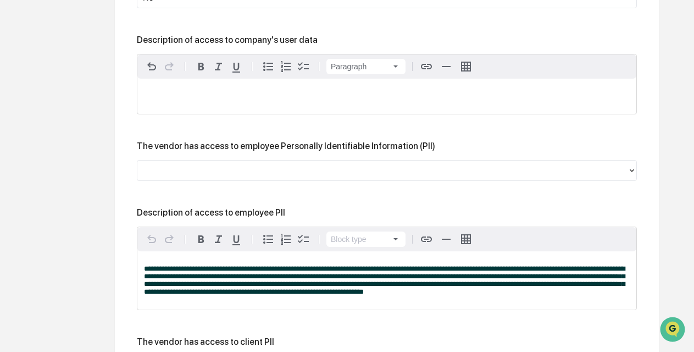
scroll to position [667, 0]
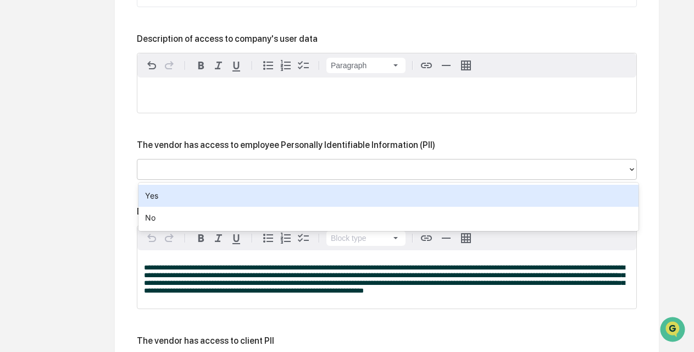
click at [183, 169] on div at bounding box center [382, 169] width 479 height 13
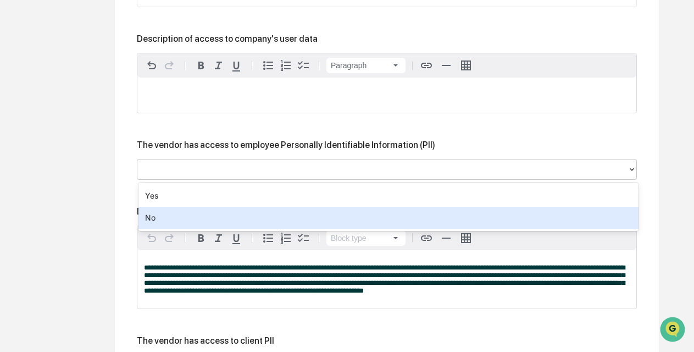
click at [170, 218] on div "No" at bounding box center [388, 218] width 500 height 22
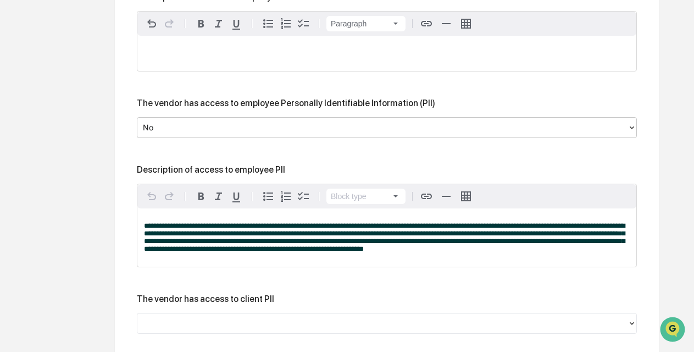
scroll to position [713, 0]
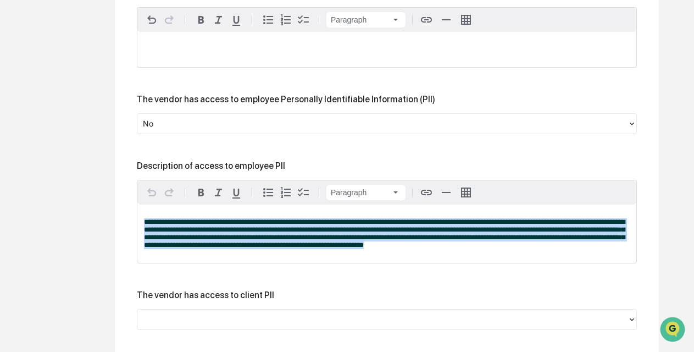
drag, startPoint x: 453, startPoint y: 254, endPoint x: 21, endPoint y: 199, distance: 435.7
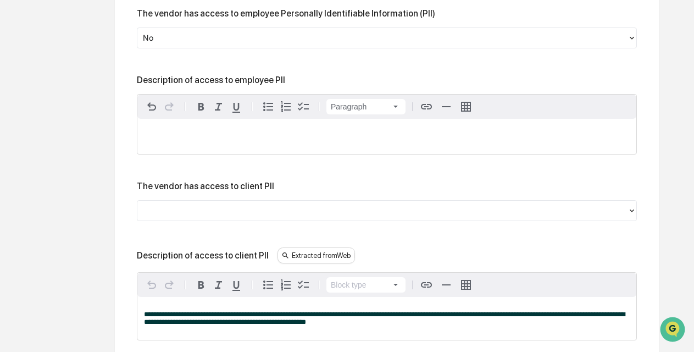
scroll to position [811, 0]
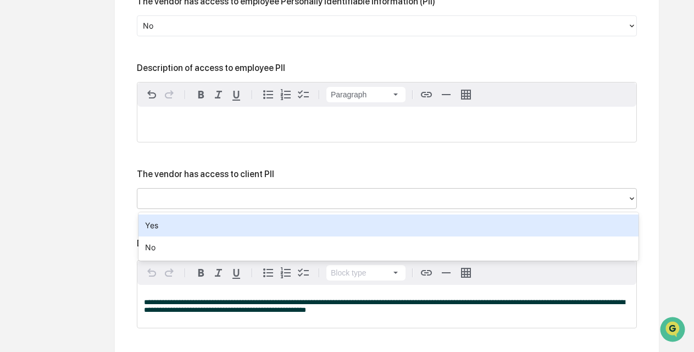
click at [173, 204] on div at bounding box center [382, 198] width 479 height 13
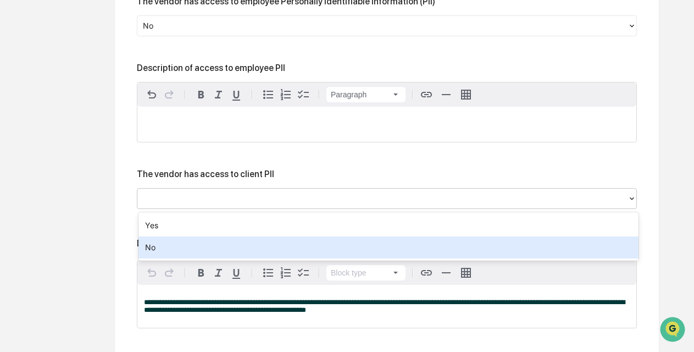
click at [169, 244] on div "No" at bounding box center [388, 247] width 500 height 22
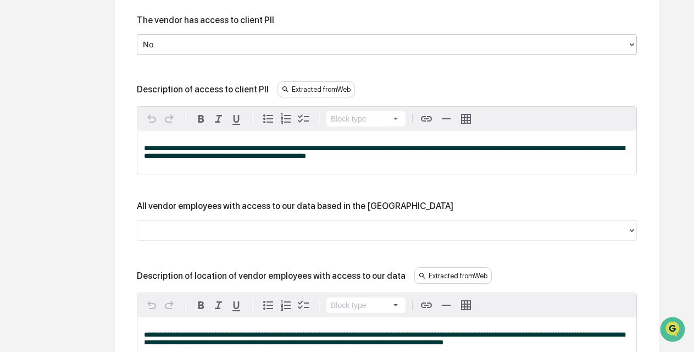
scroll to position [968, 0]
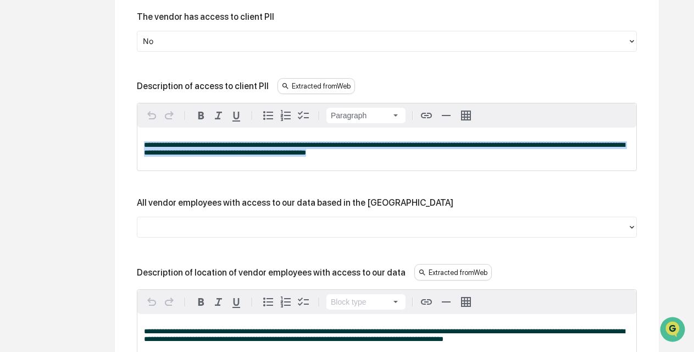
drag, startPoint x: 341, startPoint y: 154, endPoint x: 92, endPoint y: 120, distance: 251.1
click at [93, 120] on div "Review Vendor Data Review the vendor's information and fill in any missing fiel…" at bounding box center [387, 125] width 604 height 1924
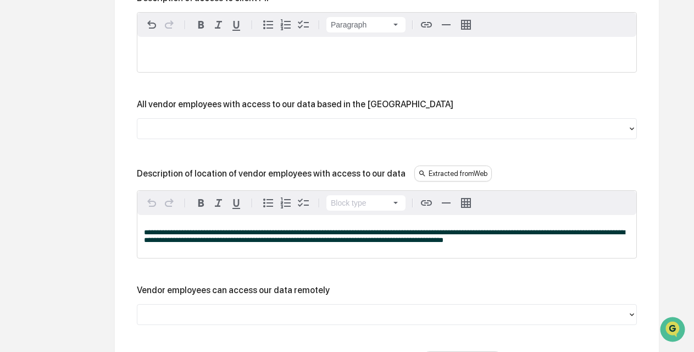
scroll to position [1055, 0]
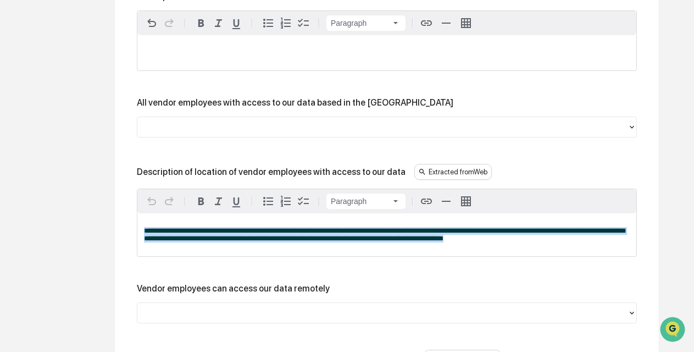
drag, startPoint x: 491, startPoint y: 244, endPoint x: 119, endPoint y: 227, distance: 372.2
click at [119, 227] on div "**********" at bounding box center [387, 65] width 544 height 1477
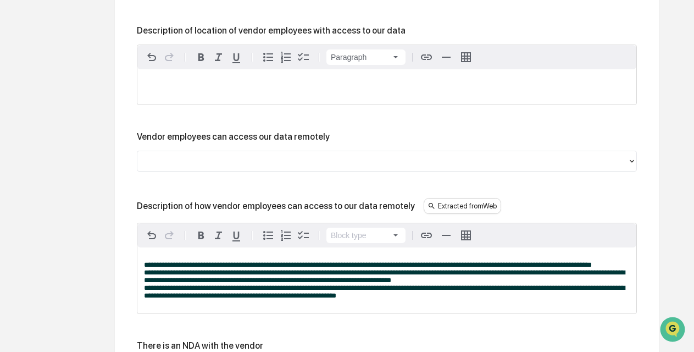
scroll to position [1200, 0]
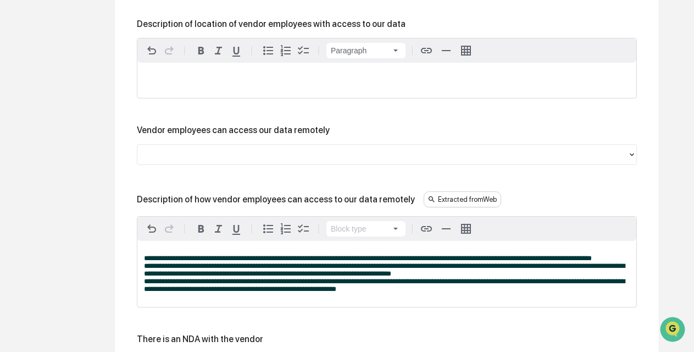
click at [185, 159] on div at bounding box center [382, 154] width 479 height 13
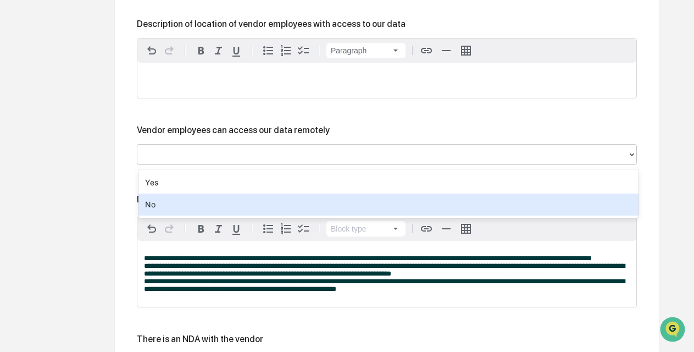
click at [171, 200] on div "No" at bounding box center [388, 204] width 500 height 22
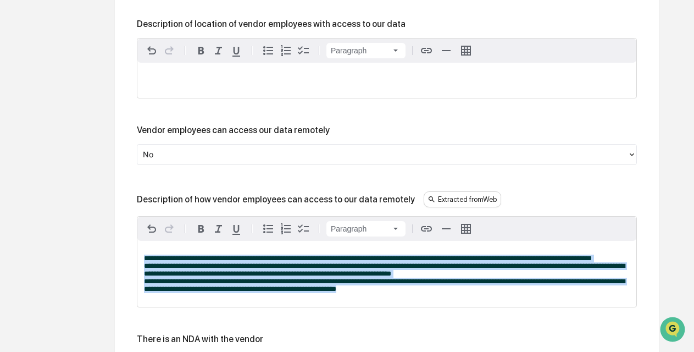
drag, startPoint x: 365, startPoint y: 296, endPoint x: 105, endPoint y: 241, distance: 265.5
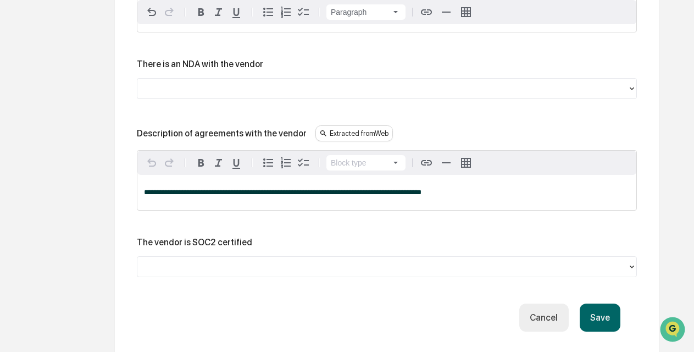
scroll to position [1442, 0]
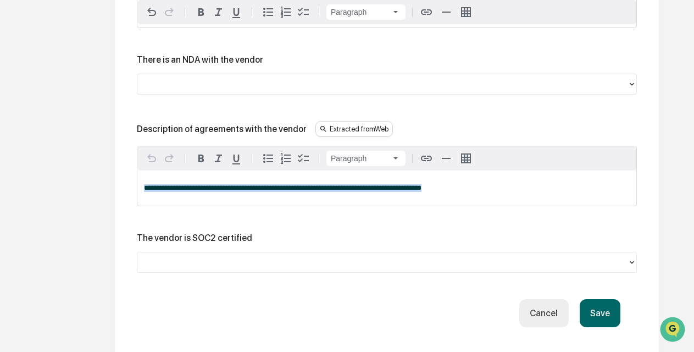
drag, startPoint x: 451, startPoint y: 191, endPoint x: 87, endPoint y: 175, distance: 364.5
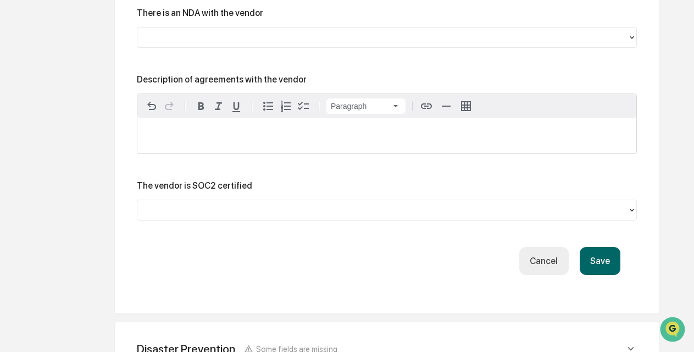
scroll to position [1491, 0]
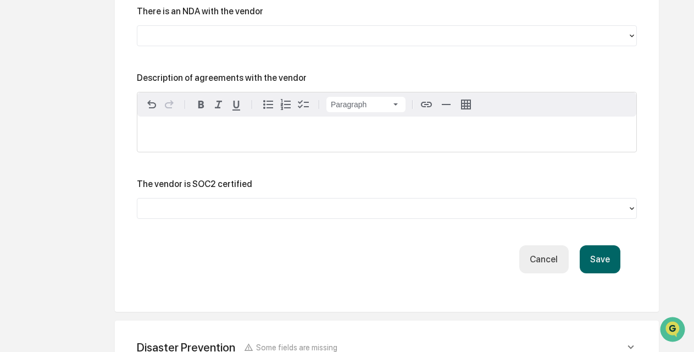
click at [593, 259] on button "Save" at bounding box center [599, 259] width 41 height 28
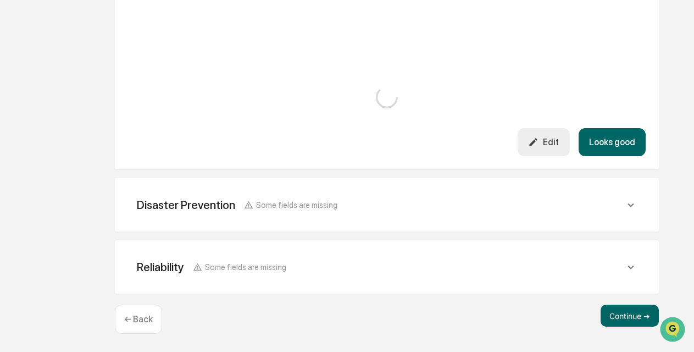
scroll to position [484, 0]
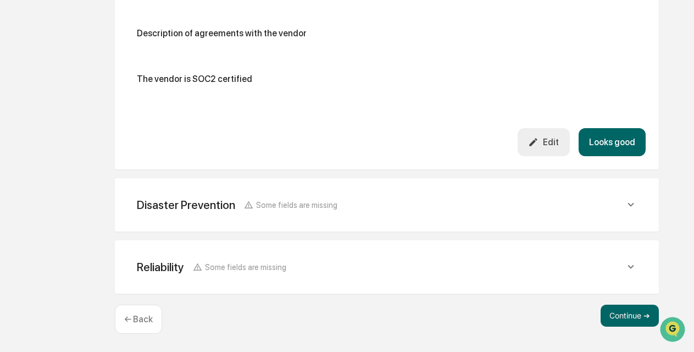
click at [606, 146] on button "Looks good" at bounding box center [611, 142] width 67 height 28
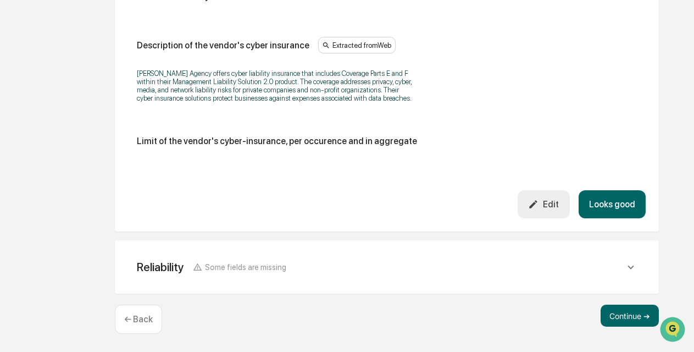
scroll to position [705, 0]
click at [631, 205] on button "Looks good" at bounding box center [611, 205] width 67 height 28
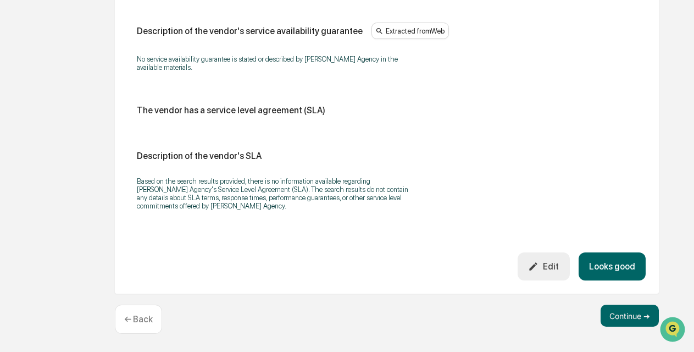
scroll to position [798, 0]
click at [615, 269] on button "Looks good" at bounding box center [611, 267] width 67 height 28
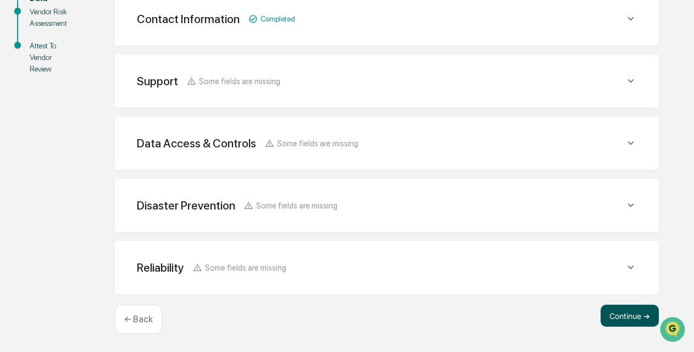
click at [633, 314] on button "Continue ➔" at bounding box center [629, 315] width 58 height 22
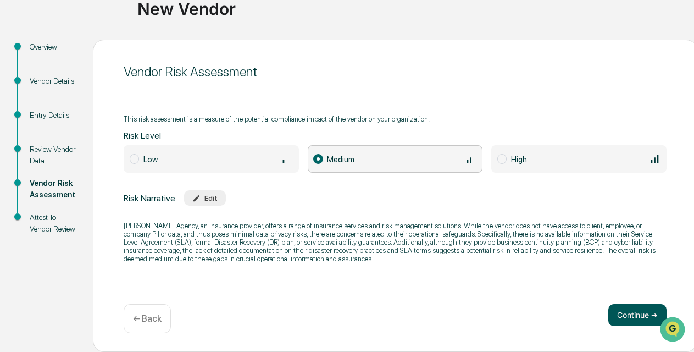
click at [633, 313] on button "Continue ➔" at bounding box center [637, 315] width 58 height 22
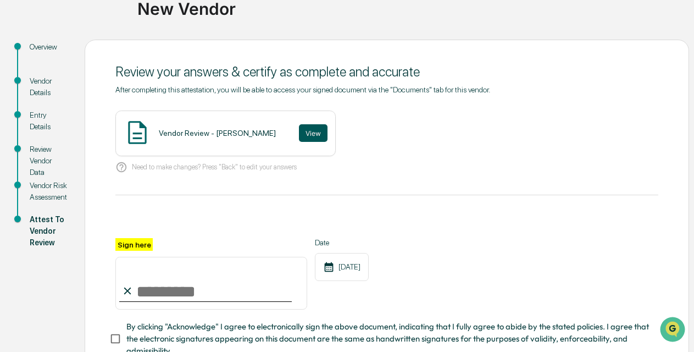
click at [305, 136] on button "View" at bounding box center [313, 133] width 29 height 18
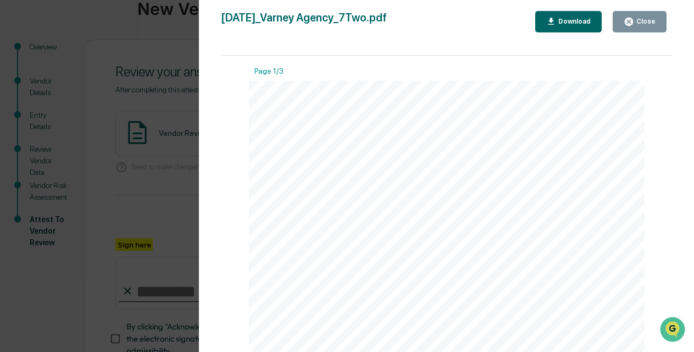
click at [643, 27] on button "Close" at bounding box center [639, 21] width 54 height 21
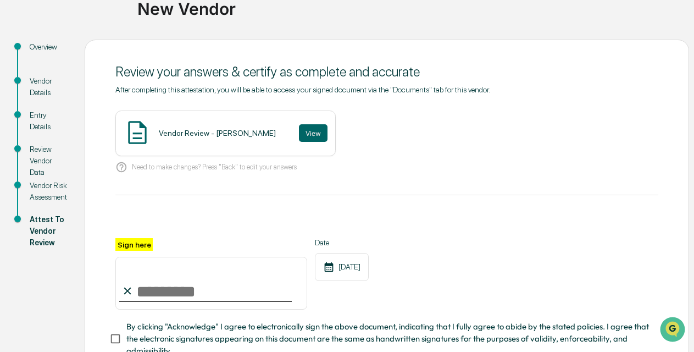
click at [164, 282] on input "Sign here" at bounding box center [211, 283] width 192 height 53
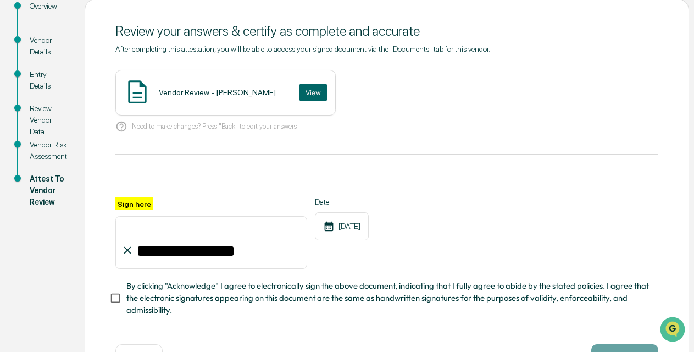
scroll to position [145, 0]
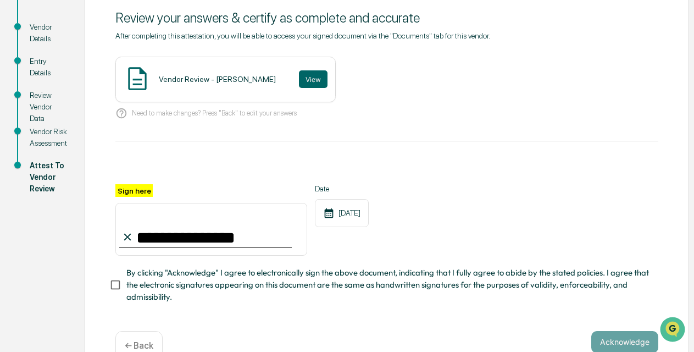
type input "**********"
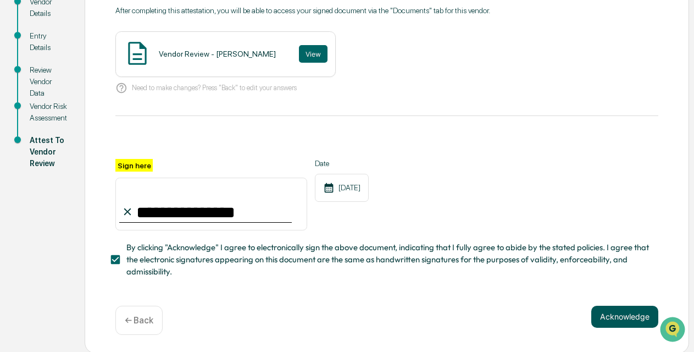
click at [636, 314] on button "Acknowledge" at bounding box center [624, 316] width 67 height 22
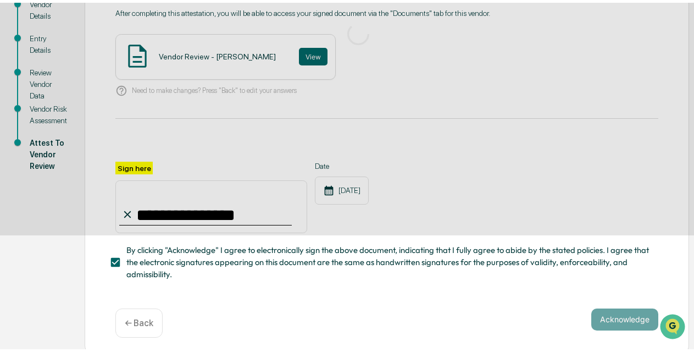
scroll to position [91, 0]
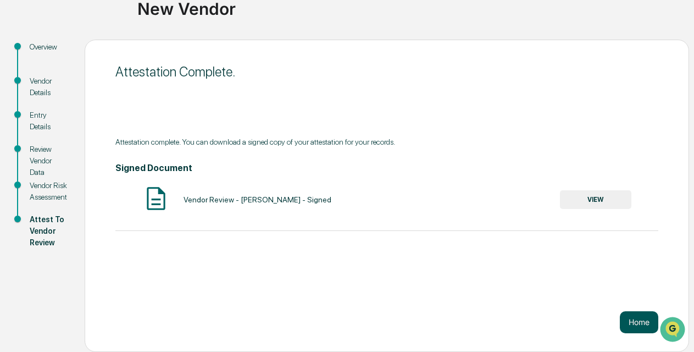
click at [640, 323] on button "Home" at bounding box center [639, 322] width 38 height 22
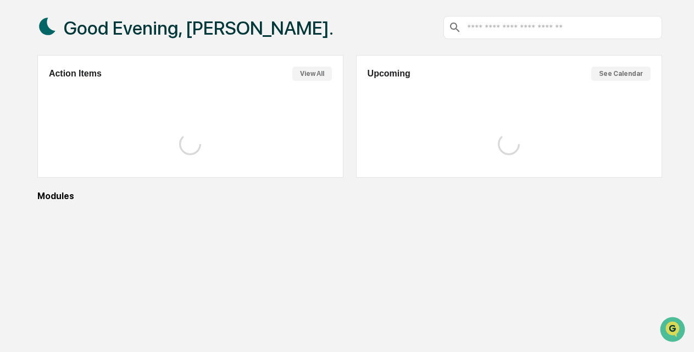
scroll to position [63, 0]
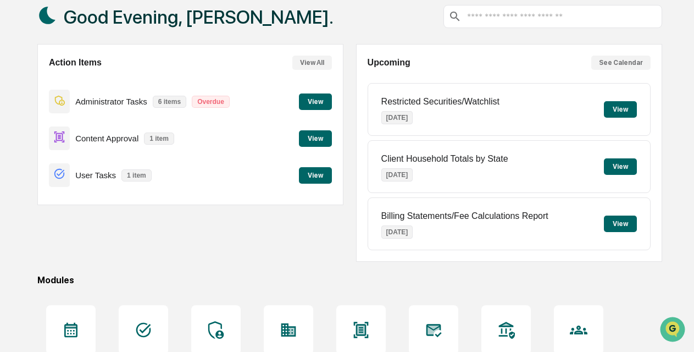
click at [318, 96] on button "View" at bounding box center [315, 101] width 33 height 16
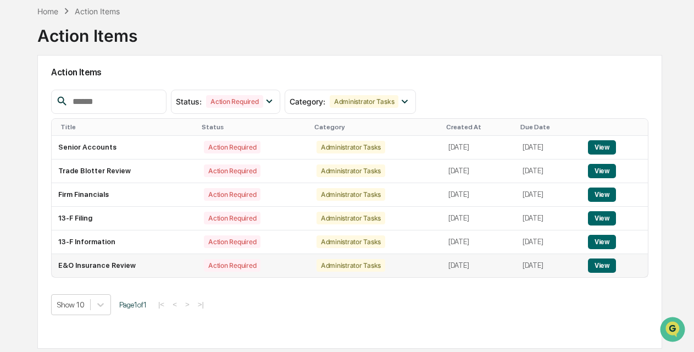
click at [609, 258] on button "View" at bounding box center [602, 265] width 28 height 14
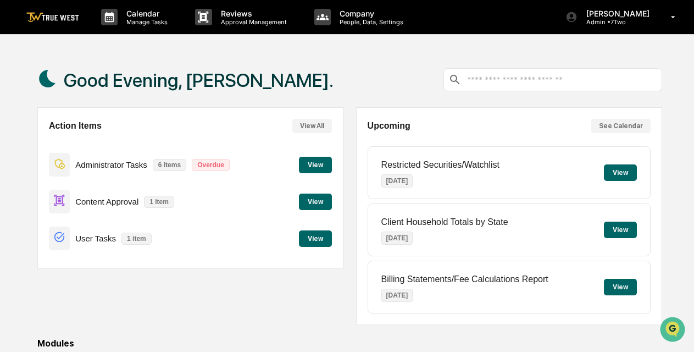
click at [320, 167] on button "View" at bounding box center [315, 165] width 33 height 16
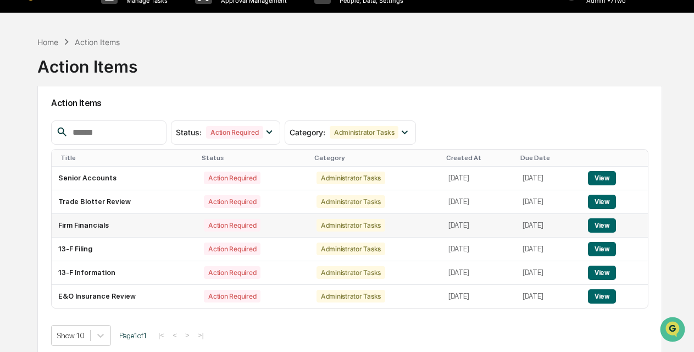
scroll to position [25, 0]
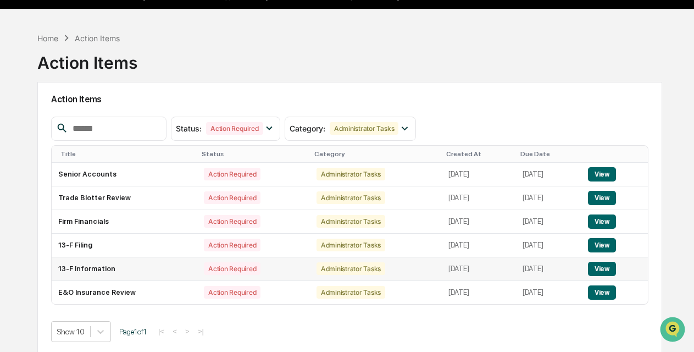
click at [604, 267] on button "View" at bounding box center [602, 268] width 28 height 14
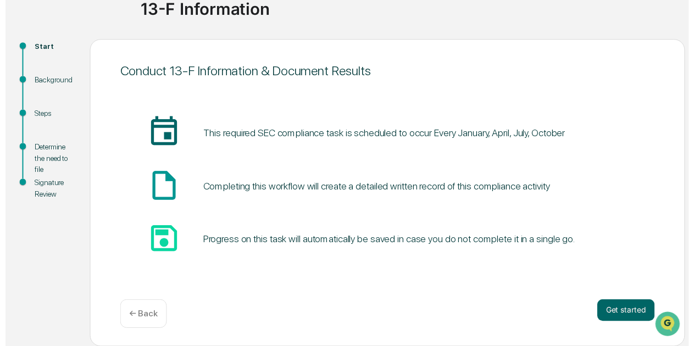
scroll to position [91, 0]
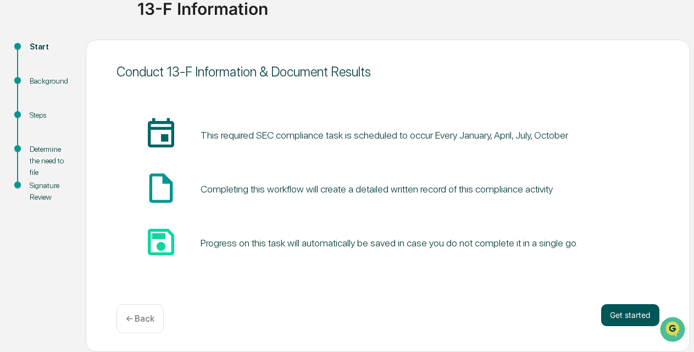
click at [629, 314] on button "Get started" at bounding box center [630, 315] width 58 height 22
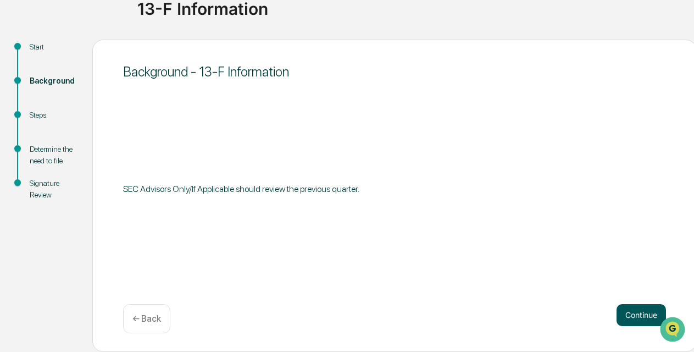
click at [629, 311] on button "Continue" at bounding box center [640, 315] width 49 height 22
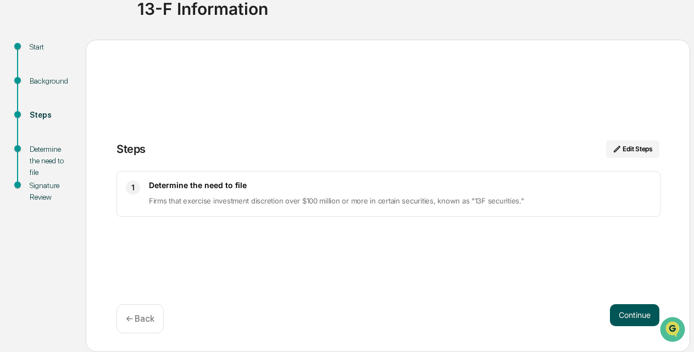
click at [623, 313] on button "Continue" at bounding box center [634, 315] width 49 height 22
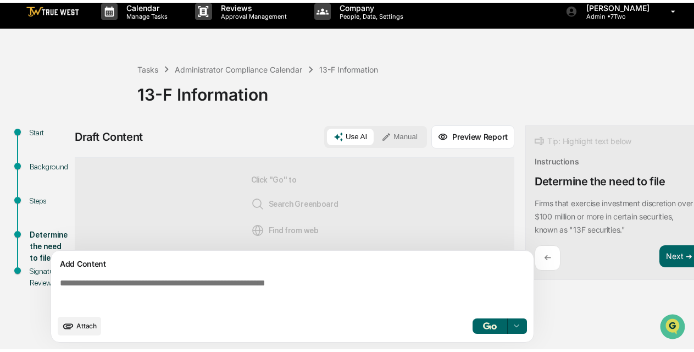
scroll to position [14, 0]
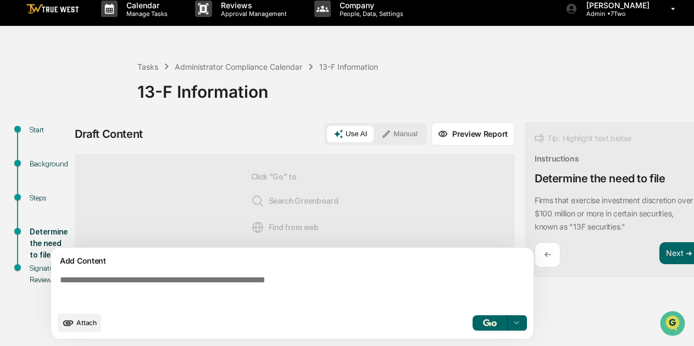
click at [410, 130] on button "Manual" at bounding box center [399, 134] width 49 height 16
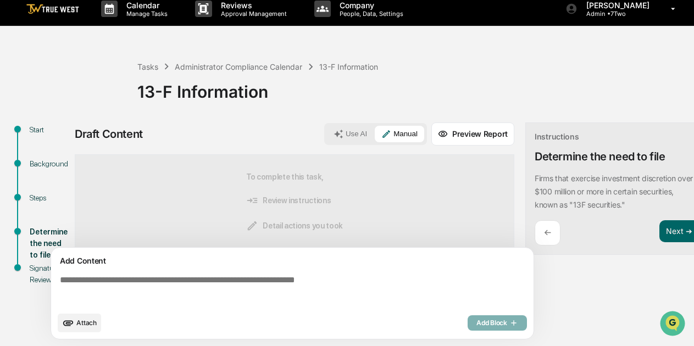
drag, startPoint x: 209, startPoint y: 286, endPoint x: 507, endPoint y: 230, distance: 302.8
click at [210, 285] on textarea at bounding box center [294, 291] width 478 height 40
click at [533, 171] on div "Instructions Determine the need to file Firms that exercise investment discreti…" at bounding box center [616, 188] width 183 height 133
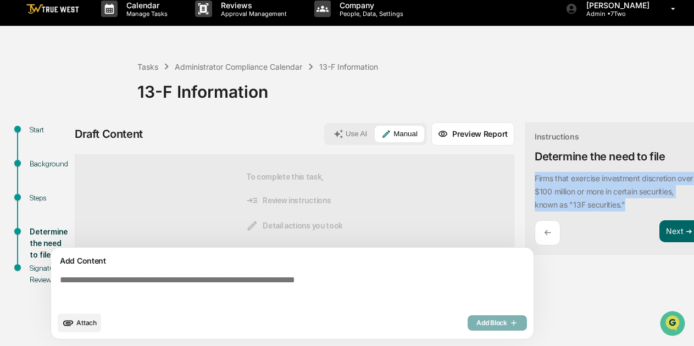
drag, startPoint x: 535, startPoint y: 170, endPoint x: 637, endPoint y: 200, distance: 106.0
click at [637, 200] on div "Firms that exercise investment discretion over $100 million or more in certain …" at bounding box center [616, 192] width 165 height 40
copy p "Firms that exercise investment discretion over $100 million or more in certain …"
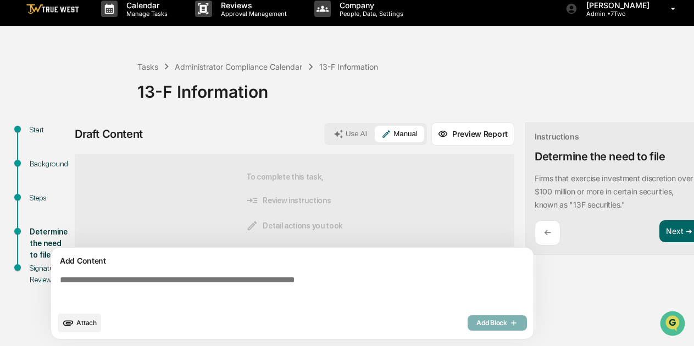
click at [221, 277] on textarea at bounding box center [294, 291] width 478 height 40
paste textarea "**********"
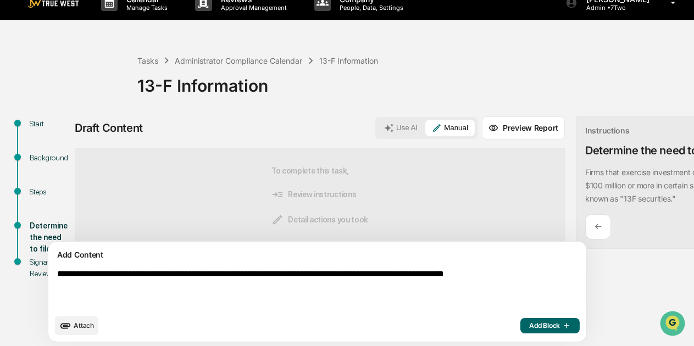
click at [61, 279] on textarea "**********" at bounding box center [292, 289] width 478 height 48
drag, startPoint x: 167, startPoint y: 281, endPoint x: 122, endPoint y: 277, distance: 44.7
click at [122, 277] on textarea "**********" at bounding box center [292, 289] width 478 height 48
type textarea "**********"
click at [529, 329] on span "Add Block" at bounding box center [550, 325] width 42 height 9
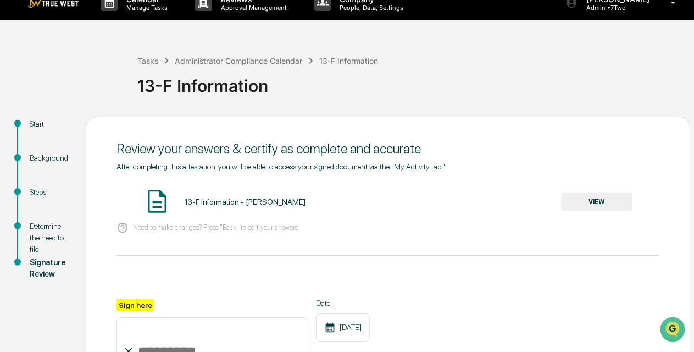
click at [601, 200] on button "VIEW" at bounding box center [596, 201] width 71 height 19
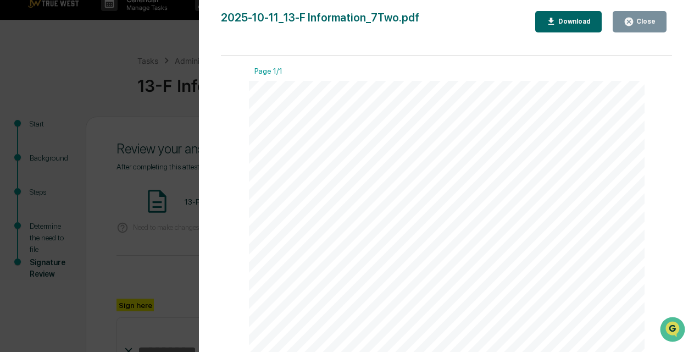
click at [641, 18] on div "Close" at bounding box center [644, 22] width 21 height 8
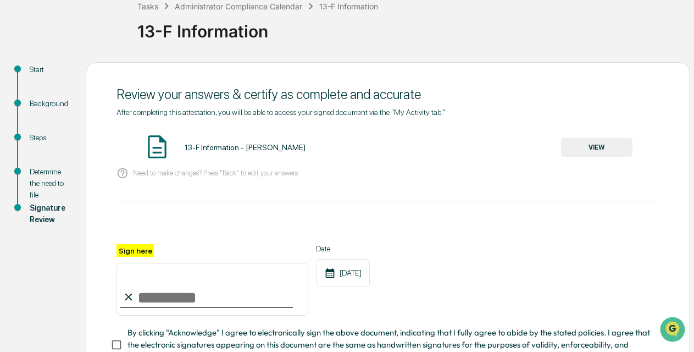
scroll to position [70, 0]
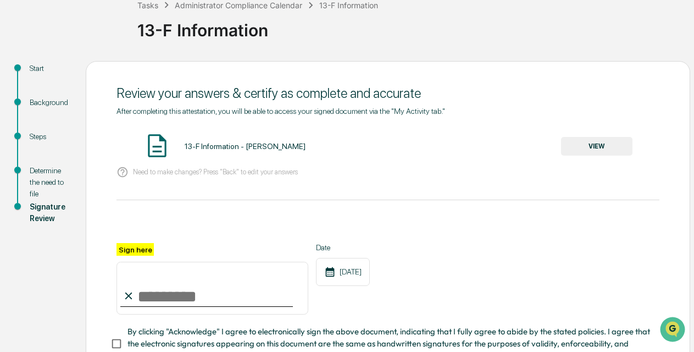
click at [160, 293] on input "Sign here" at bounding box center [212, 287] width 192 height 53
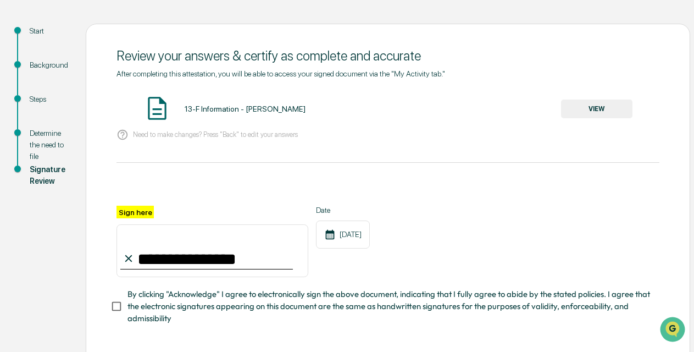
scroll to position [109, 0]
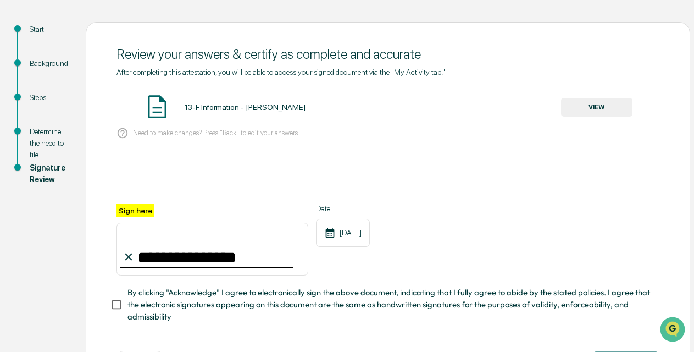
type input "**********"
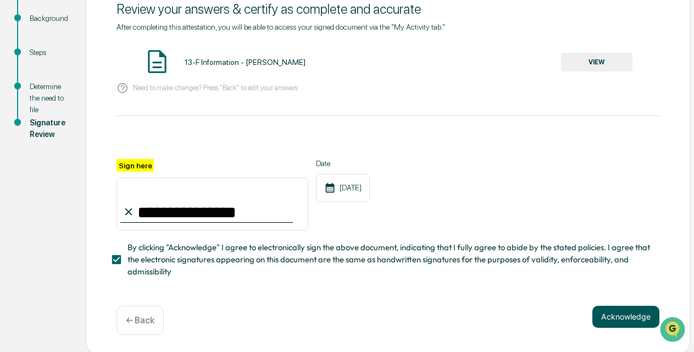
click at [620, 310] on button "Acknowledge" at bounding box center [625, 316] width 67 height 22
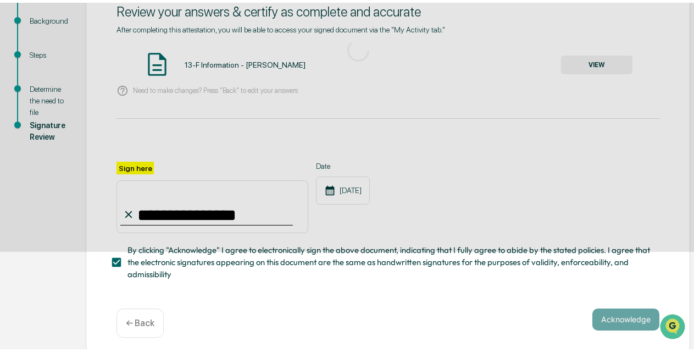
scroll to position [91, 0]
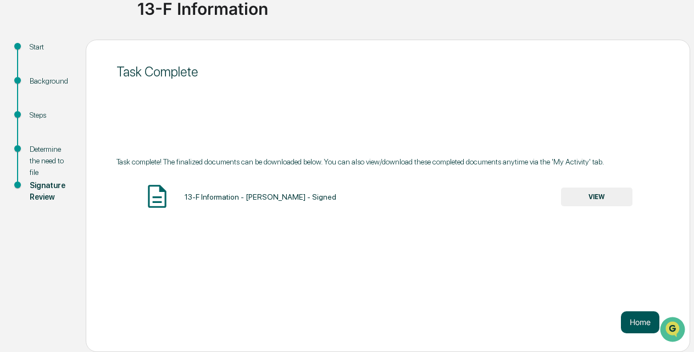
click at [637, 321] on button "Home" at bounding box center [640, 322] width 38 height 22
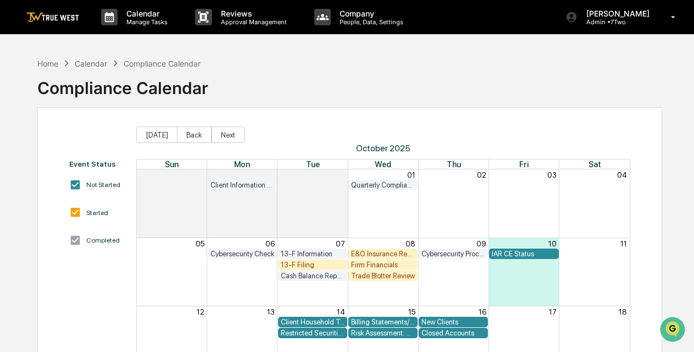
click at [58, 19] on img at bounding box center [52, 17] width 53 height 10
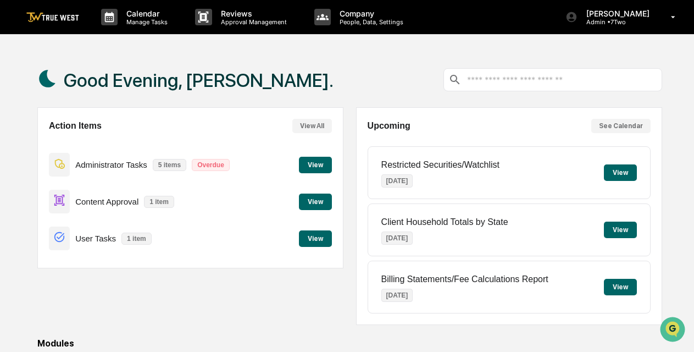
click at [314, 163] on button "View" at bounding box center [315, 165] width 33 height 16
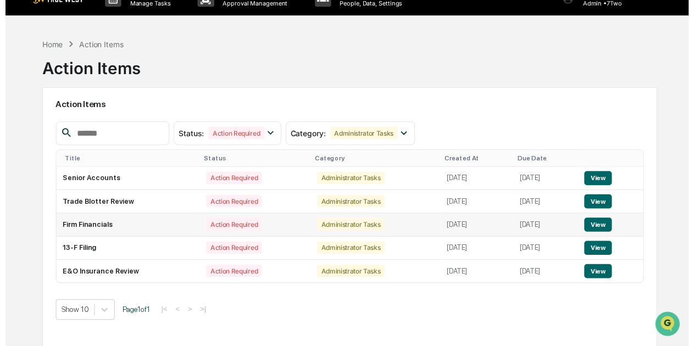
scroll to position [21, 0]
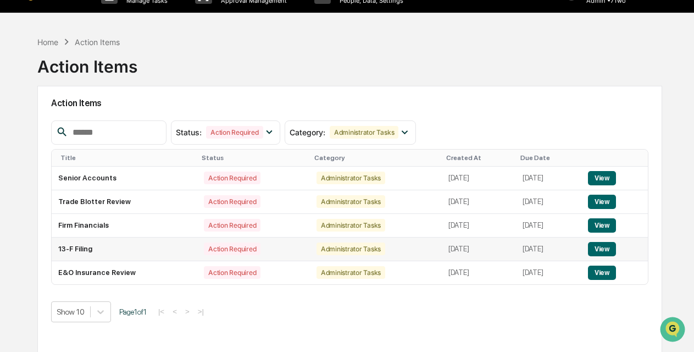
click at [605, 249] on button "View" at bounding box center [602, 249] width 28 height 14
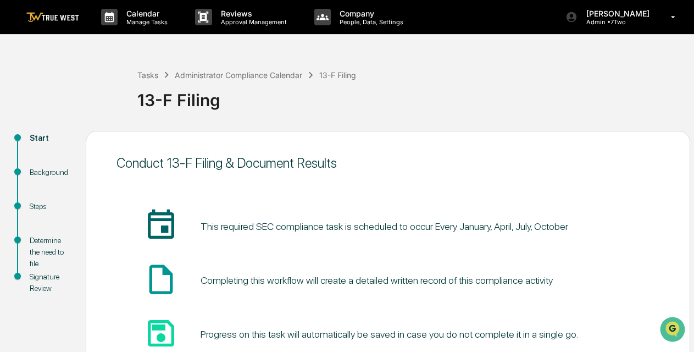
click at [59, 17] on img at bounding box center [52, 17] width 53 height 10
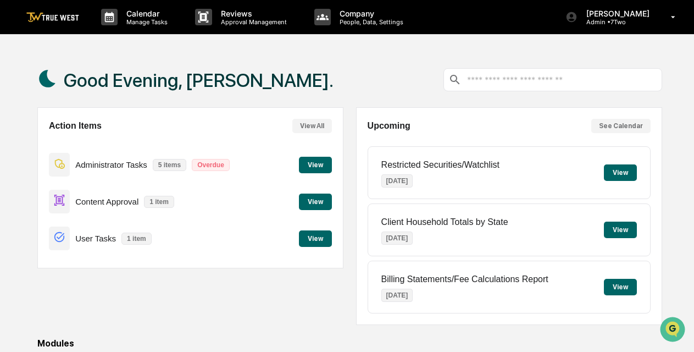
click at [313, 164] on button "View" at bounding box center [315, 165] width 33 height 16
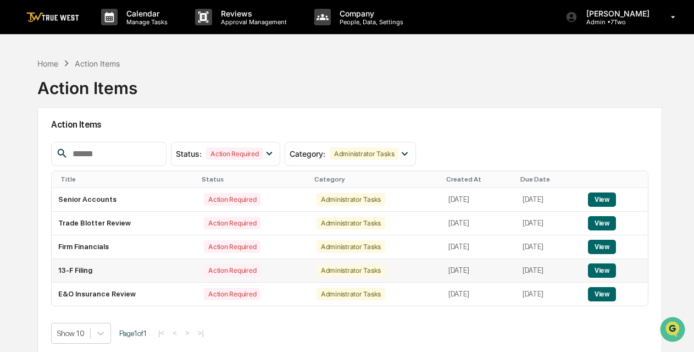
click at [614, 271] on button "View" at bounding box center [602, 270] width 28 height 14
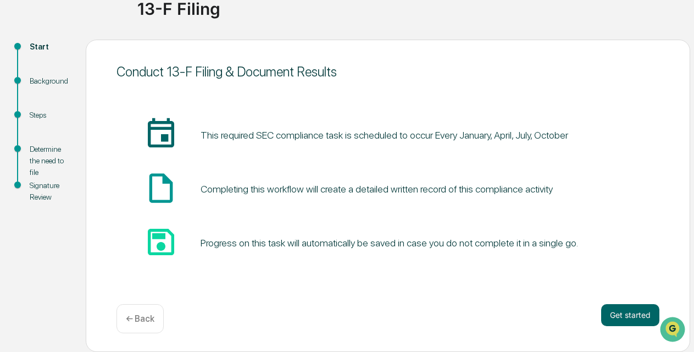
scroll to position [91, 0]
click at [626, 313] on button "Get started" at bounding box center [630, 315] width 58 height 22
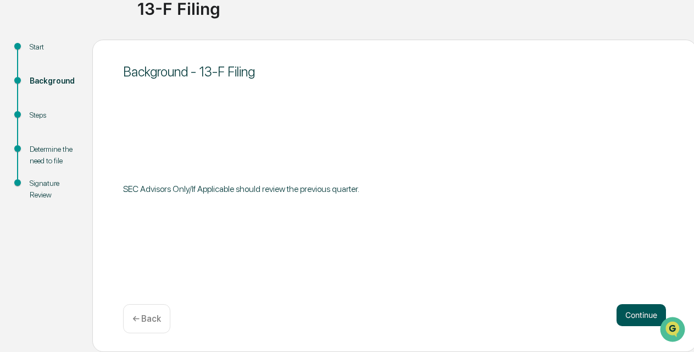
click at [629, 310] on button "Continue" at bounding box center [640, 315] width 49 height 22
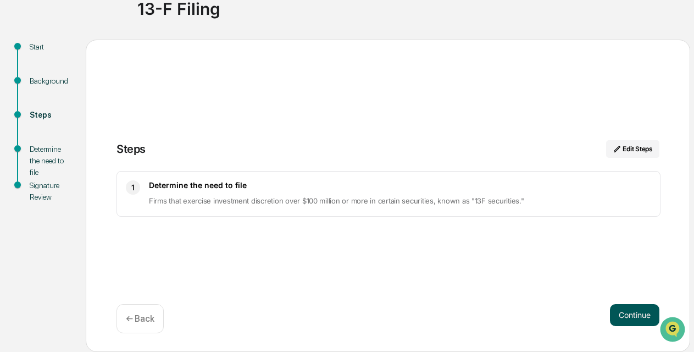
click at [626, 311] on button "Continue" at bounding box center [634, 315] width 49 height 22
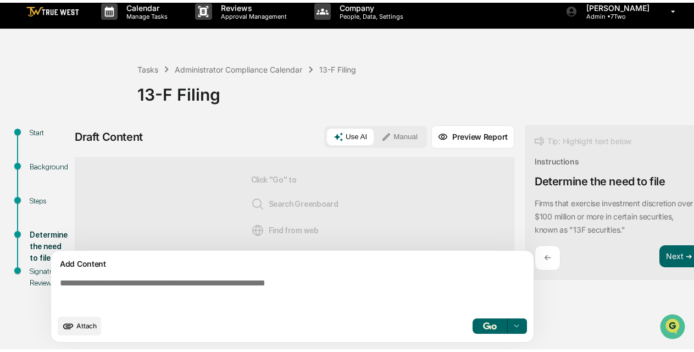
scroll to position [14, 0]
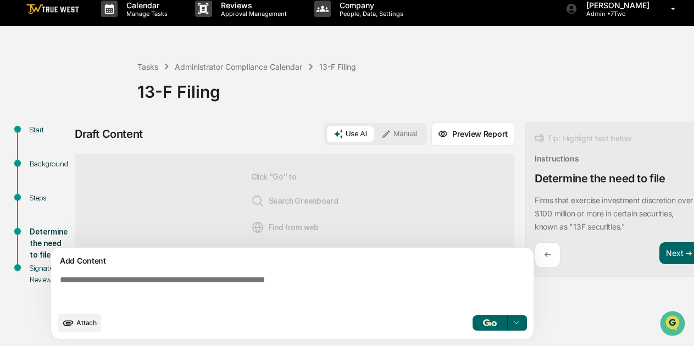
click at [409, 130] on button "Manual" at bounding box center [399, 134] width 49 height 16
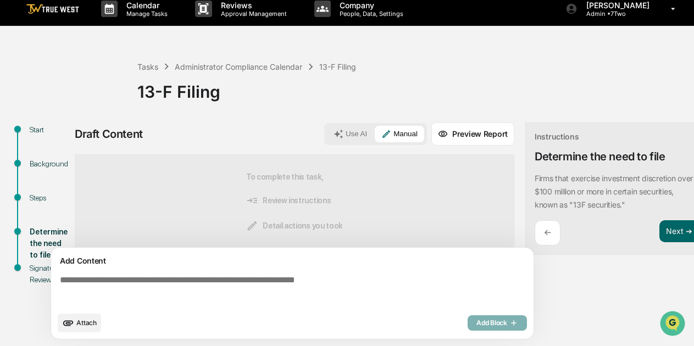
click at [224, 286] on textarea at bounding box center [294, 291] width 478 height 40
paste textarea "**********"
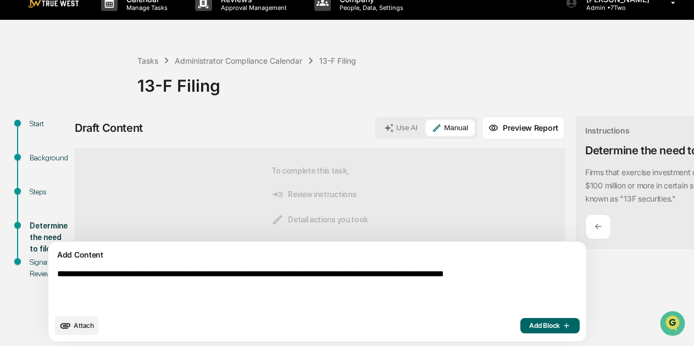
drag, startPoint x: 102, startPoint y: 279, endPoint x: 20, endPoint y: 277, distance: 82.4
click at [20, 277] on div "**********" at bounding box center [346, 232] width 683 height 232
type textarea "**********"
click at [529, 330] on span "Add Block" at bounding box center [550, 325] width 42 height 9
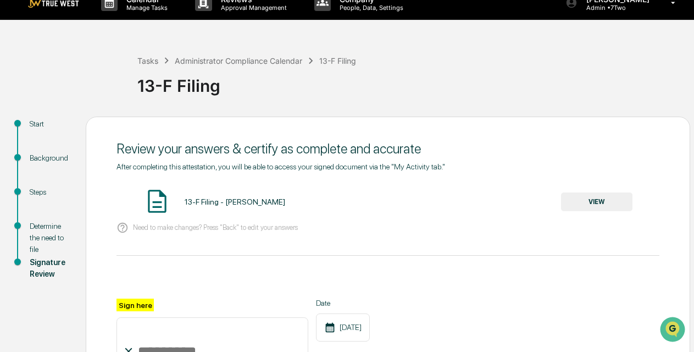
click at [594, 203] on button "VIEW" at bounding box center [596, 201] width 71 height 19
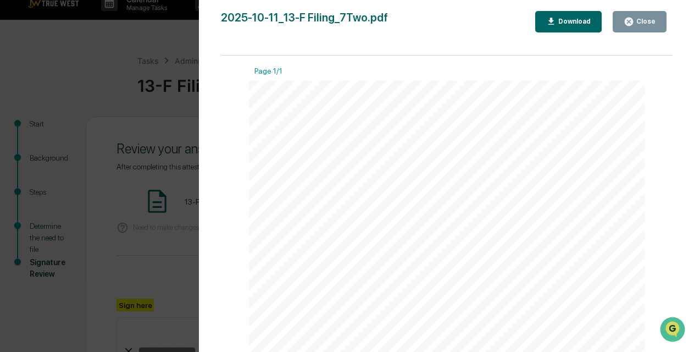
click at [640, 19] on div "Close" at bounding box center [644, 22] width 21 height 8
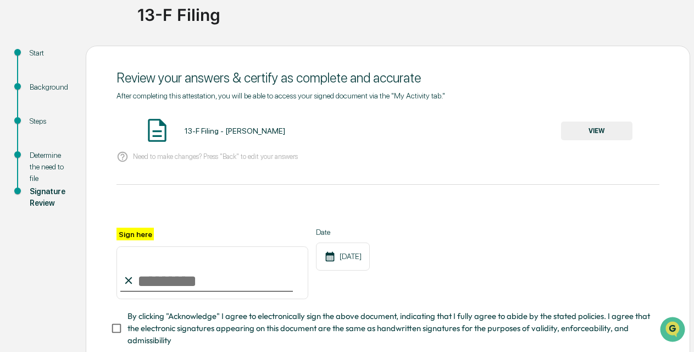
scroll to position [86, 0]
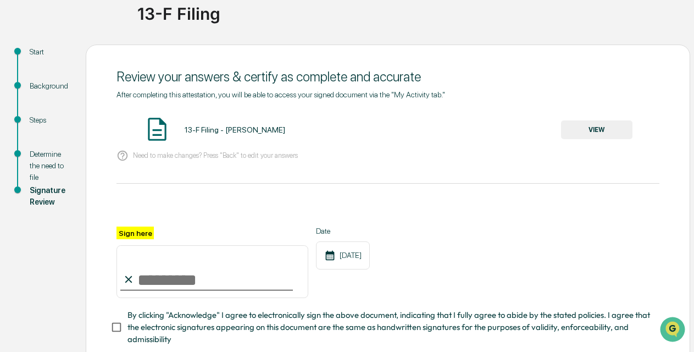
click at [233, 282] on input "Sign here" at bounding box center [212, 271] width 192 height 53
type input "**********"
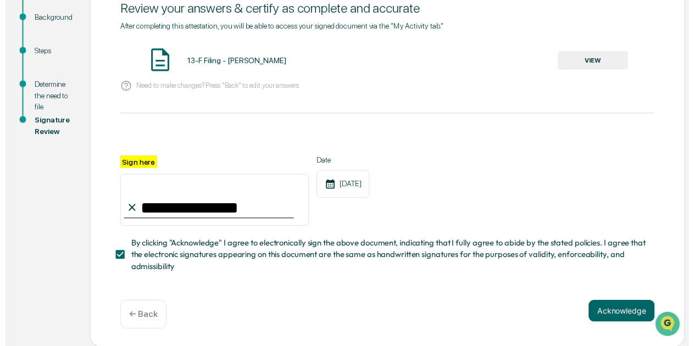
scroll to position [154, 0]
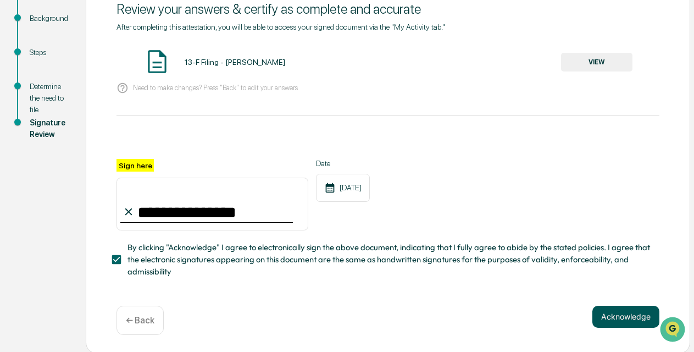
click at [618, 315] on button "Acknowledge" at bounding box center [625, 316] width 67 height 22
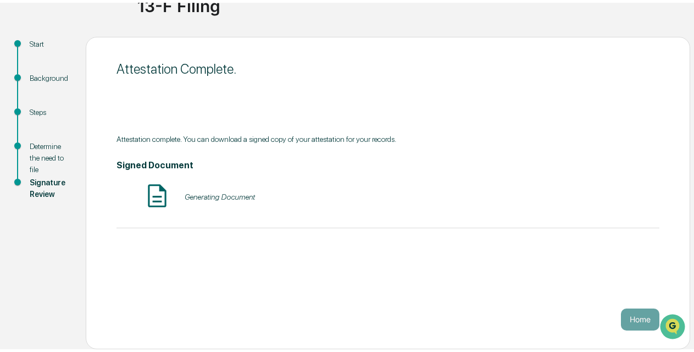
scroll to position [91, 0]
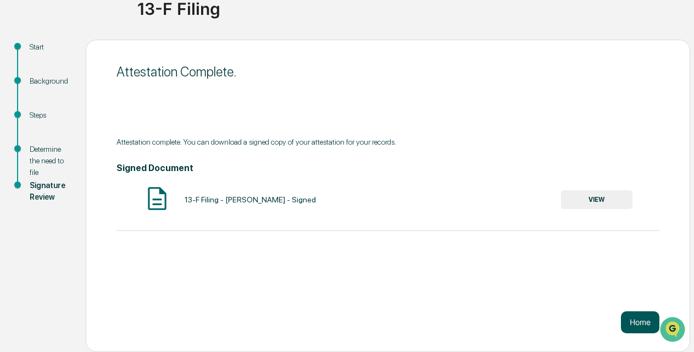
click at [638, 319] on button "Home" at bounding box center [640, 322] width 38 height 22
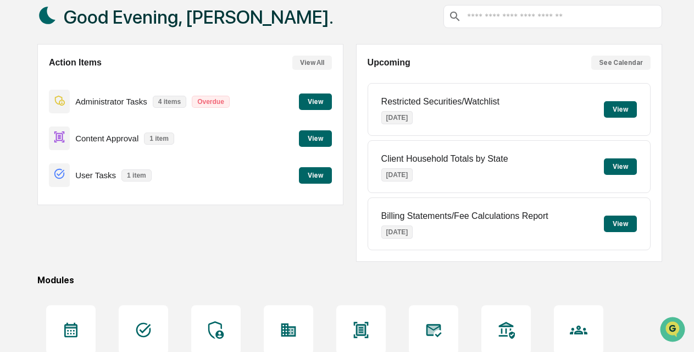
click at [317, 101] on button "View" at bounding box center [315, 101] width 33 height 16
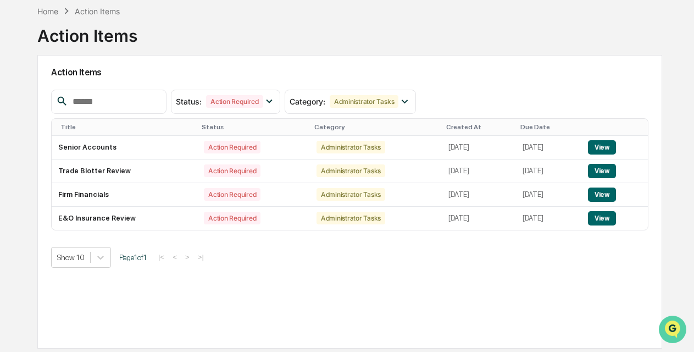
click at [672, 325] on img "Open customer support" at bounding box center [672, 329] width 27 height 22
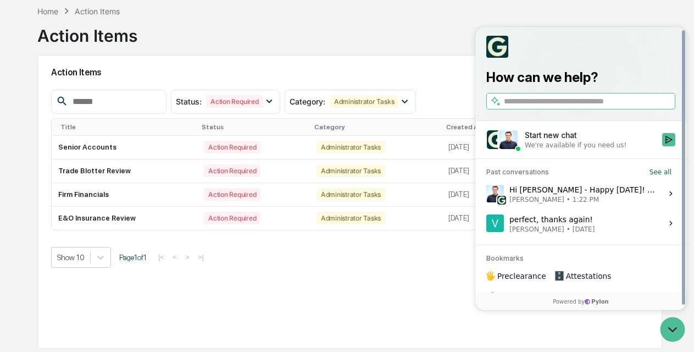
click at [607, 192] on div "Hi Vicki - Happy Friday! Apologies for the delay here. The team is still diggin…" at bounding box center [582, 193] width 146 height 21
click at [486, 193] on button "View issue" at bounding box center [486, 193] width 1 height 1
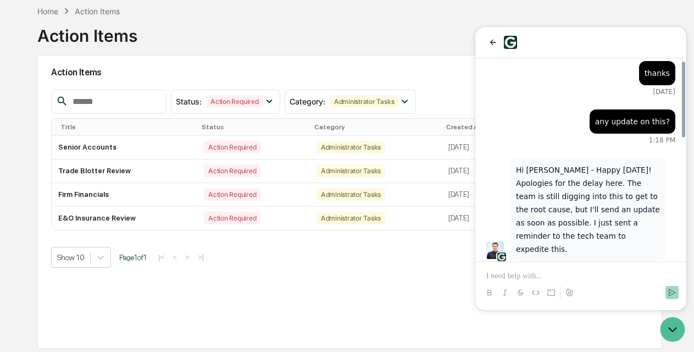
scroll to position [63, 0]
click at [315, 270] on div "Action Items Status : Action Required Select/Deselect All Action Required Resol…" at bounding box center [349, 201] width 625 height 293
click at [495, 41] on icon "back" at bounding box center [492, 42] width 9 height 9
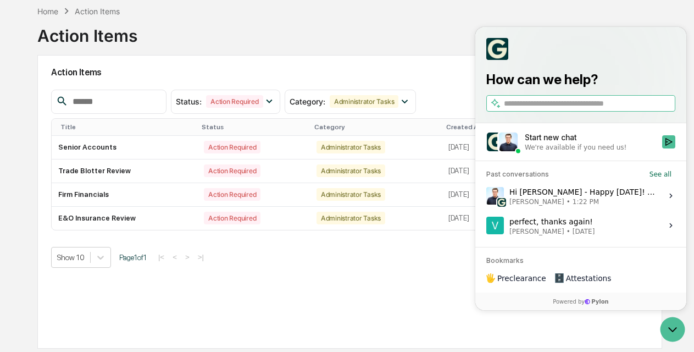
scroll to position [0, 0]
click at [392, 291] on div "Action Items Status : Action Required Select/Deselect All Action Required Resol…" at bounding box center [349, 201] width 625 height 293
click at [670, 325] on icon "Open customer support" at bounding box center [672, 328] width 27 height 27
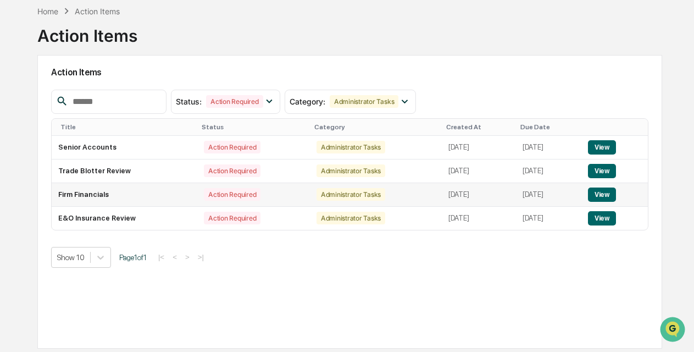
click at [608, 187] on button "View" at bounding box center [602, 194] width 28 height 14
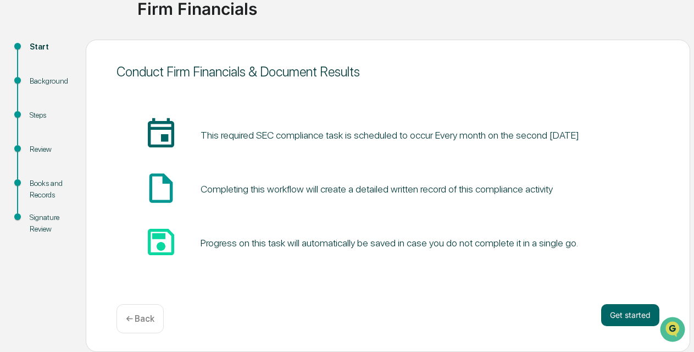
scroll to position [91, 0]
click at [637, 317] on button "Get started" at bounding box center [630, 315] width 58 height 22
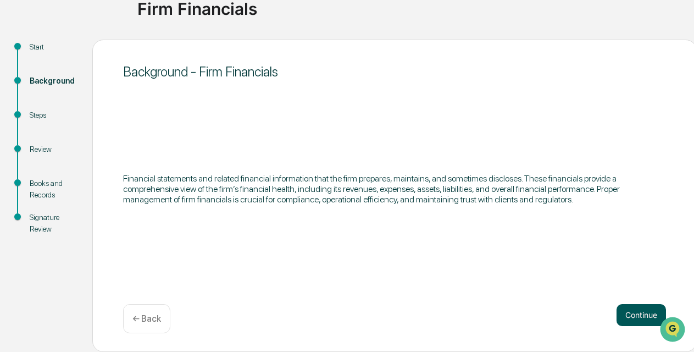
click at [635, 313] on button "Continue" at bounding box center [640, 315] width 49 height 22
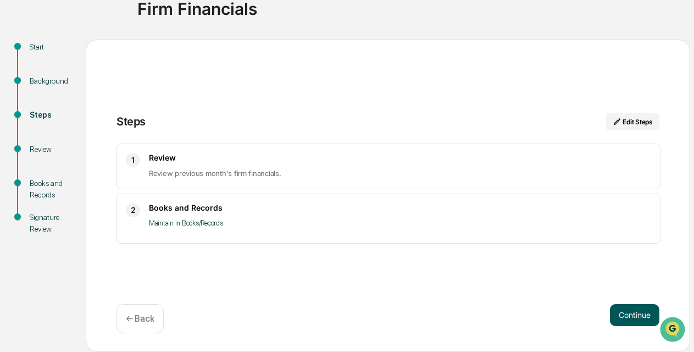
click at [628, 311] on button "Continue" at bounding box center [634, 315] width 49 height 22
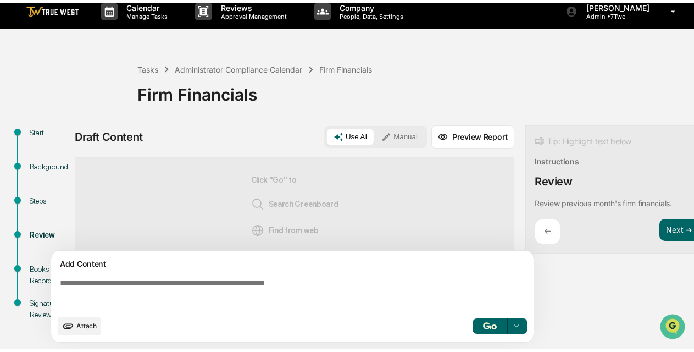
scroll to position [14, 0]
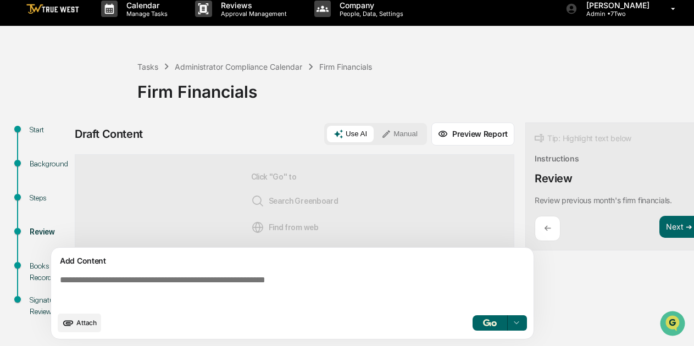
click at [416, 126] on button "Manual" at bounding box center [399, 134] width 49 height 16
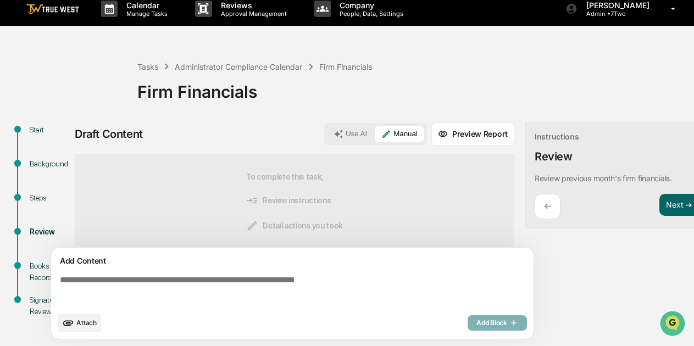
click at [212, 279] on textarea at bounding box center [294, 291] width 478 height 40
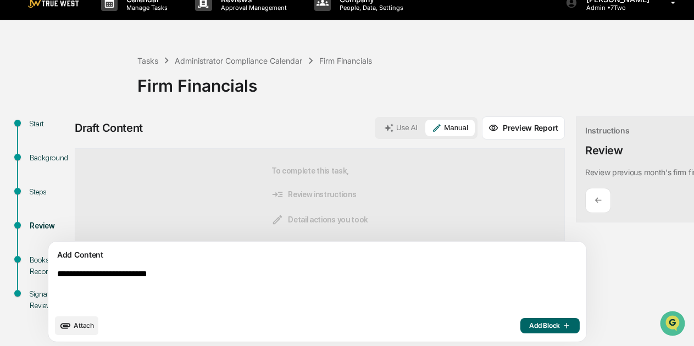
drag, startPoint x: 78, startPoint y: 281, endPoint x: 100, endPoint y: 282, distance: 22.0
click at [100, 282] on textarea "**********" at bounding box center [292, 289] width 478 height 48
drag, startPoint x: 147, startPoint y: 280, endPoint x: 174, endPoint y: 280, distance: 27.5
click at [174, 280] on textarea "**********" at bounding box center [292, 289] width 478 height 48
type textarea "**********"
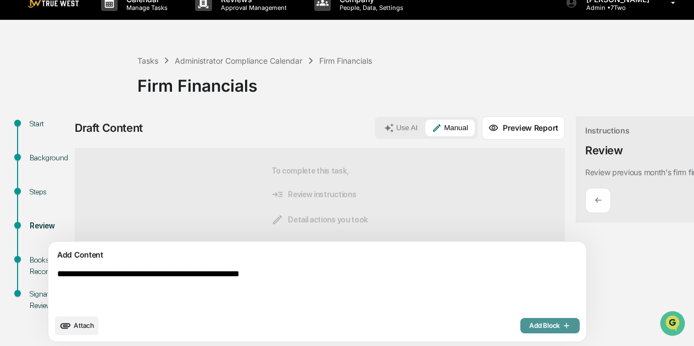
click at [529, 330] on span "Add Block" at bounding box center [550, 325] width 42 height 9
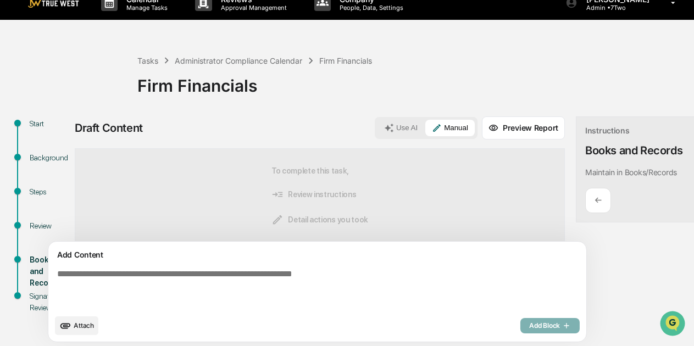
click at [220, 285] on textarea at bounding box center [292, 289] width 478 height 48
click at [425, 121] on button "Manual" at bounding box center [449, 128] width 49 height 16
click at [154, 276] on textarea at bounding box center [292, 289] width 478 height 48
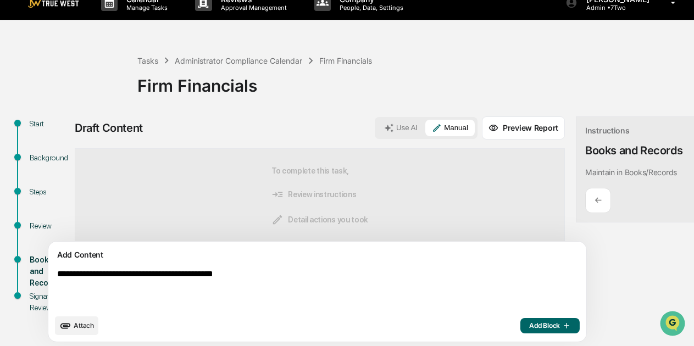
type textarea "**********"
click at [529, 330] on span "Add Block" at bounding box center [550, 325] width 42 height 9
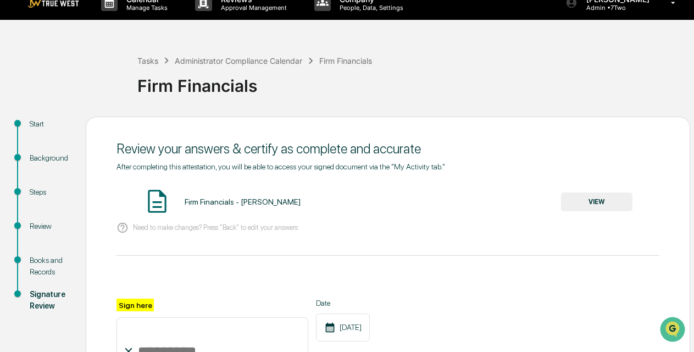
click at [594, 200] on button "VIEW" at bounding box center [596, 201] width 71 height 19
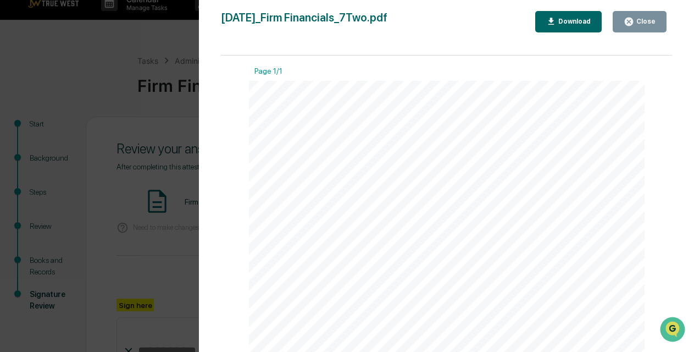
click at [638, 24] on div "Close" at bounding box center [644, 22] width 21 height 8
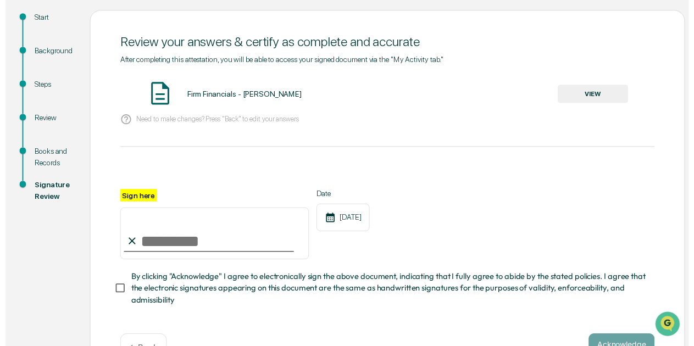
scroll to position [132, 0]
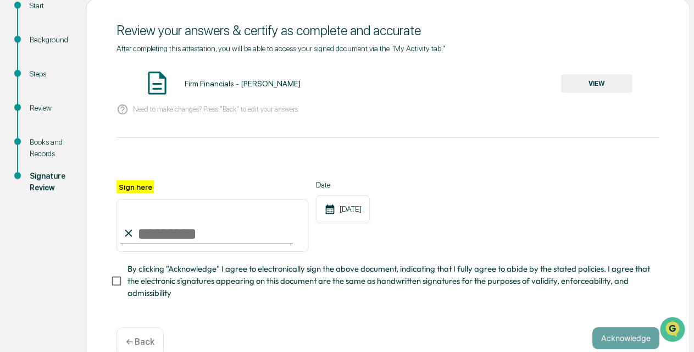
click at [246, 233] on input "Sign here" at bounding box center [212, 225] width 192 height 53
type input "**********"
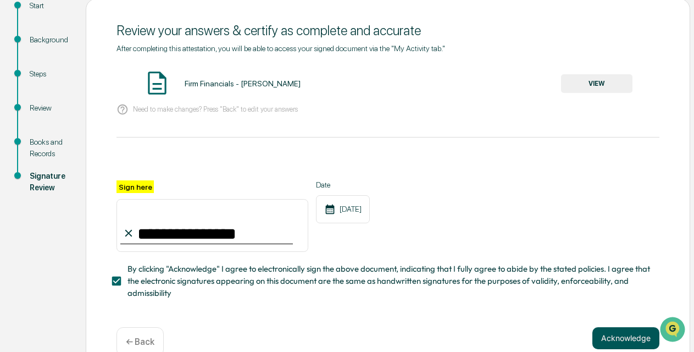
click at [610, 330] on button "Acknowledge" at bounding box center [625, 338] width 67 height 22
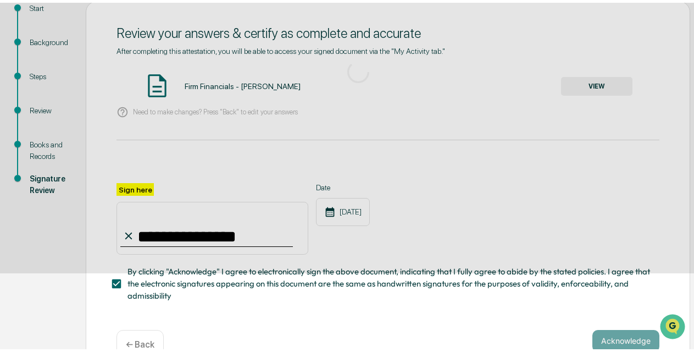
scroll to position [91, 0]
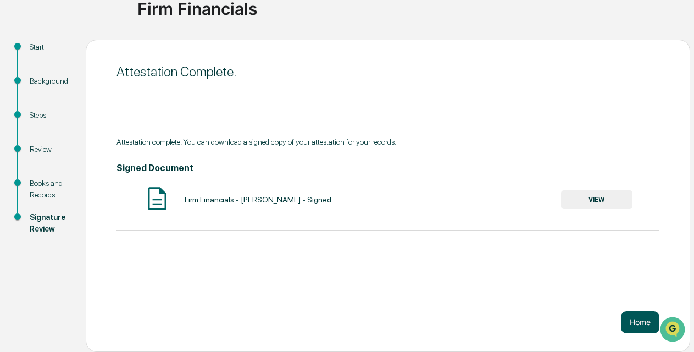
click at [637, 322] on button "Home" at bounding box center [640, 322] width 38 height 22
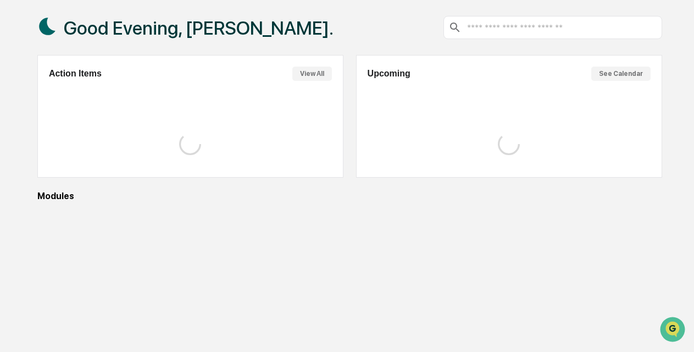
scroll to position [63, 0]
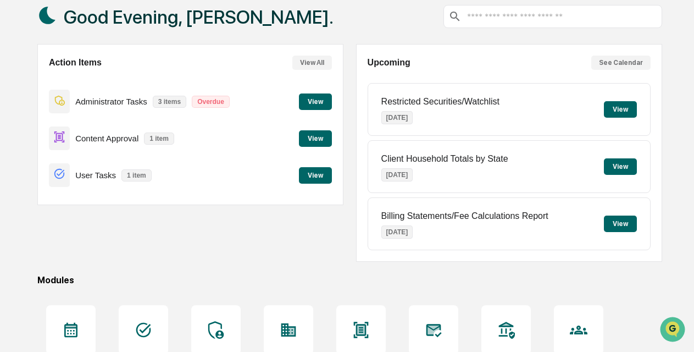
click at [315, 102] on button "View" at bounding box center [315, 101] width 33 height 16
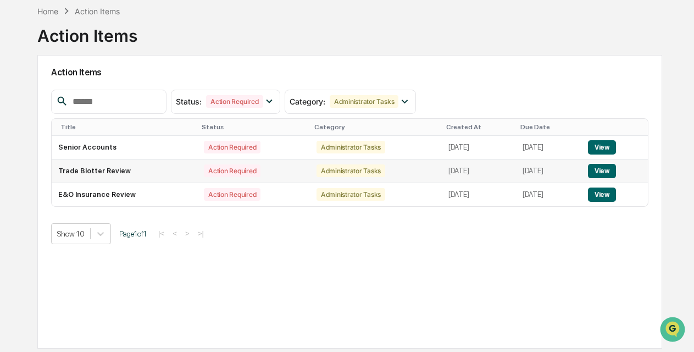
click at [605, 164] on button "View" at bounding box center [602, 171] width 28 height 14
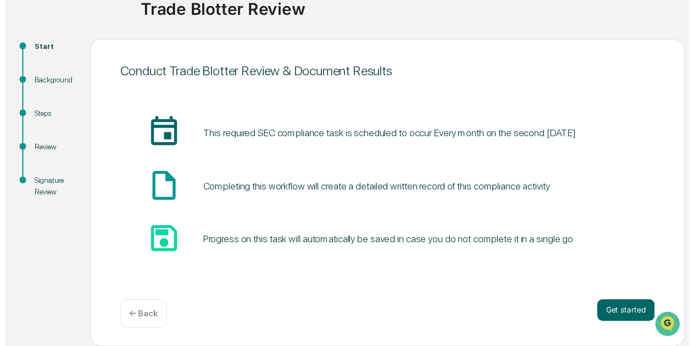
scroll to position [91, 0]
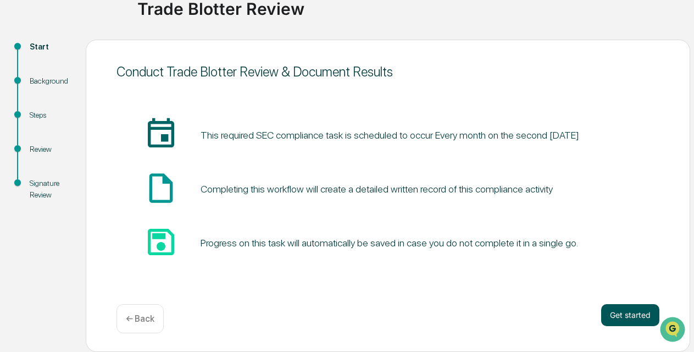
click at [630, 311] on button "Get started" at bounding box center [630, 315] width 58 height 22
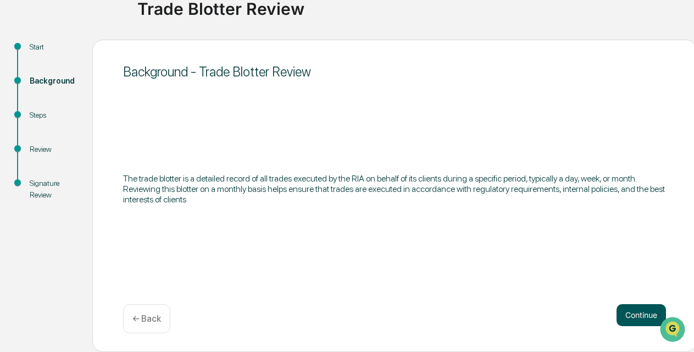
click at [628, 315] on button "Continue" at bounding box center [640, 315] width 49 height 22
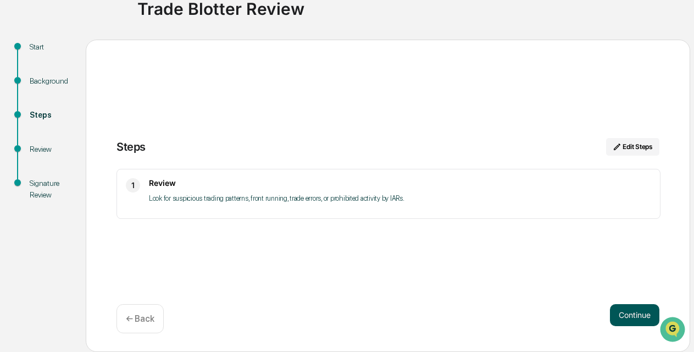
click at [635, 310] on button "Continue" at bounding box center [634, 315] width 49 height 22
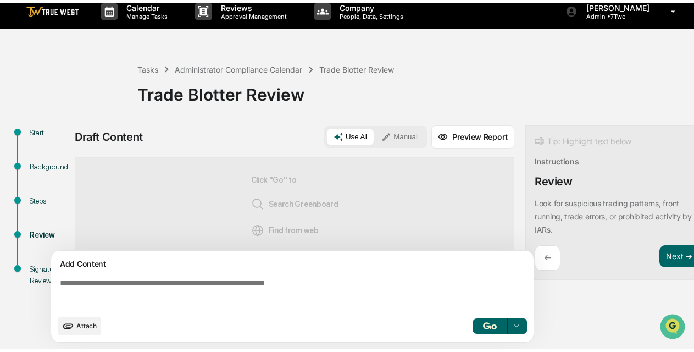
scroll to position [14, 0]
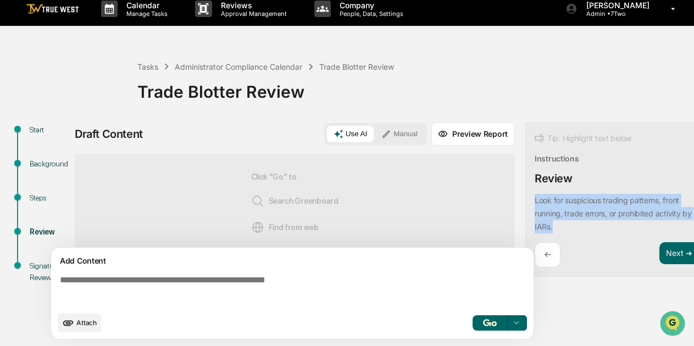
drag, startPoint x: 534, startPoint y: 194, endPoint x: 569, endPoint y: 219, distance: 43.0
click at [569, 219] on div "Look for suspicious trading patterns, front running, trade errors, or prohibite…" at bounding box center [616, 214] width 165 height 40
copy p "Look for suspicious trading patterns, front running, trade errors, or prohibite…"
click at [409, 131] on button "Manual" at bounding box center [399, 134] width 49 height 16
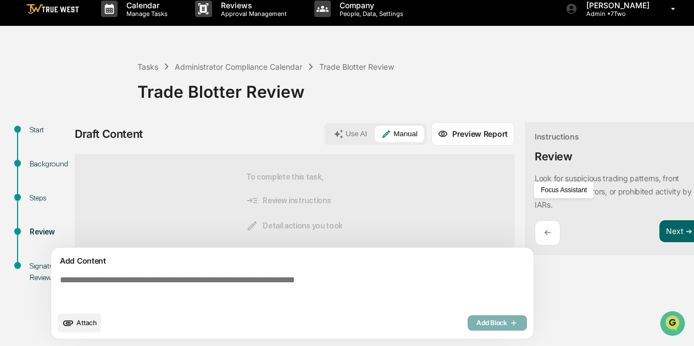
click at [219, 278] on textarea at bounding box center [294, 291] width 478 height 40
paste textarea "**********"
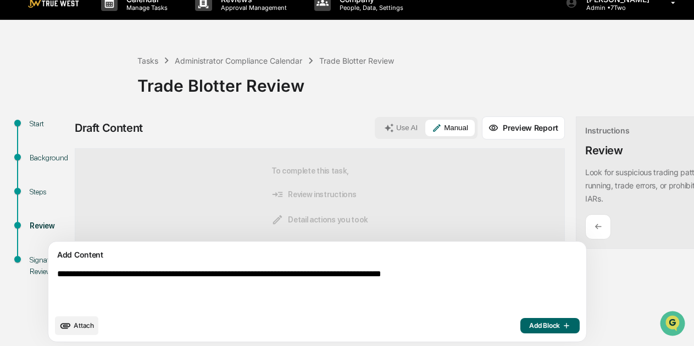
click at [58, 281] on textarea "**********" at bounding box center [292, 289] width 478 height 48
click at [249, 288] on textarea "**********" at bounding box center [292, 289] width 478 height 48
type textarea "**********"
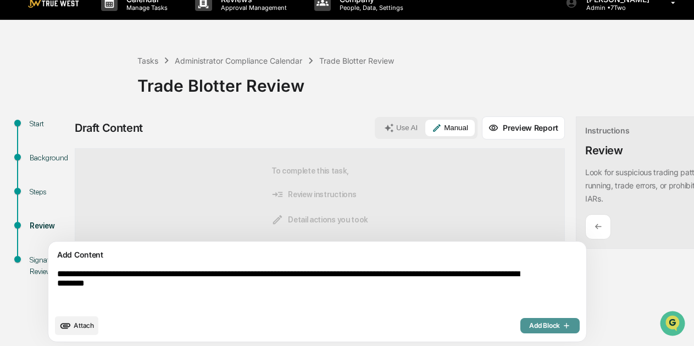
click at [529, 327] on span "Add Block" at bounding box center [550, 325] width 42 height 9
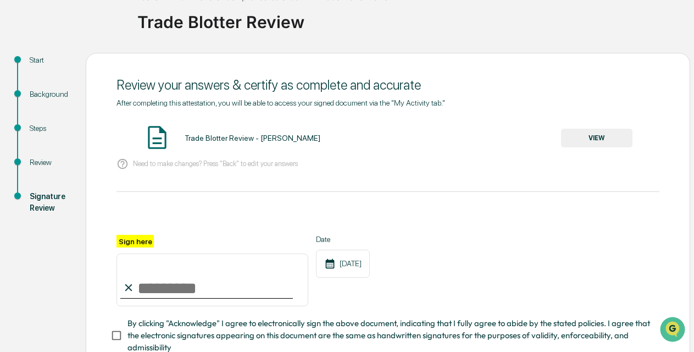
scroll to position [79, 0]
click at [235, 289] on input "Sign here" at bounding box center [212, 279] width 192 height 53
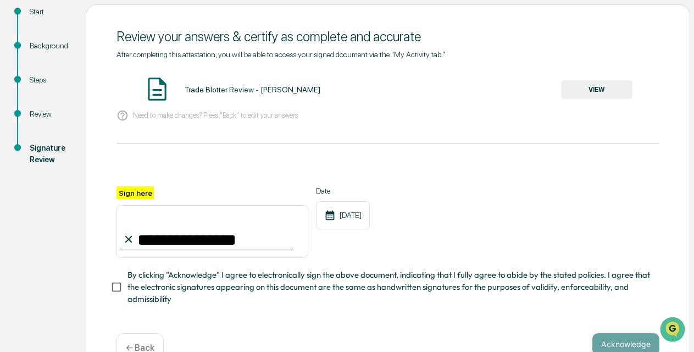
scroll to position [127, 0]
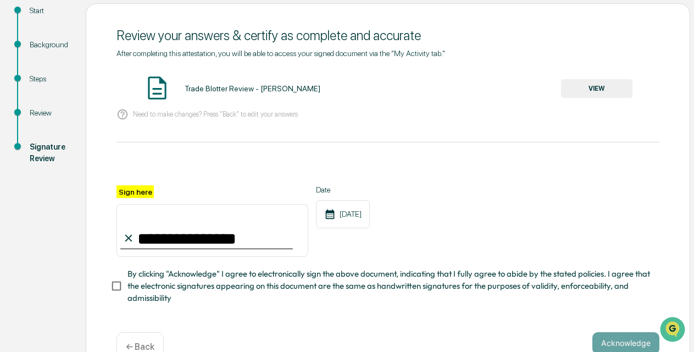
type input "**********"
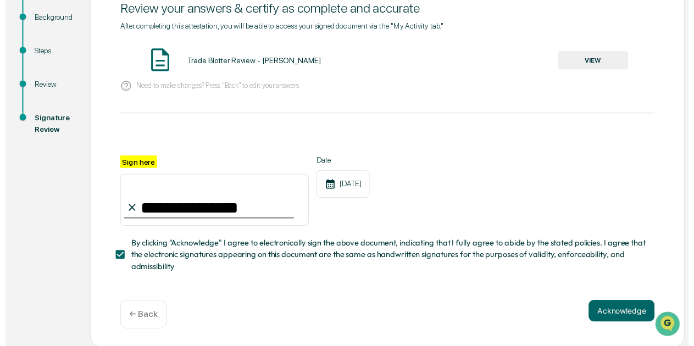
scroll to position [154, 0]
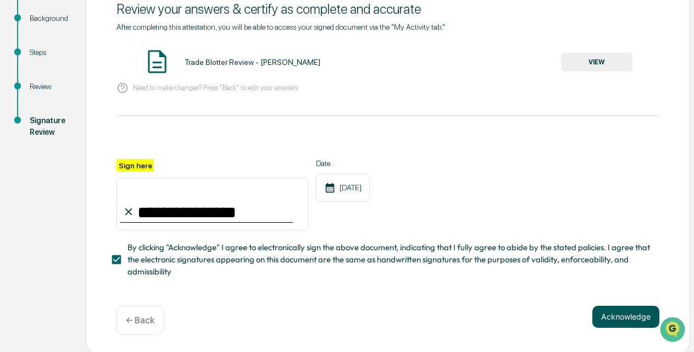
click at [636, 315] on button "Acknowledge" at bounding box center [625, 316] width 67 height 22
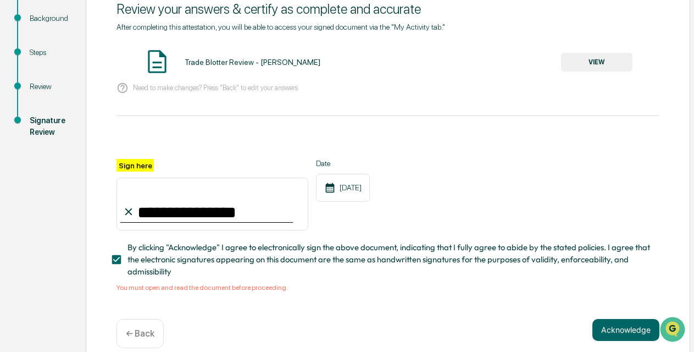
click at [594, 65] on button "VIEW" at bounding box center [596, 62] width 71 height 19
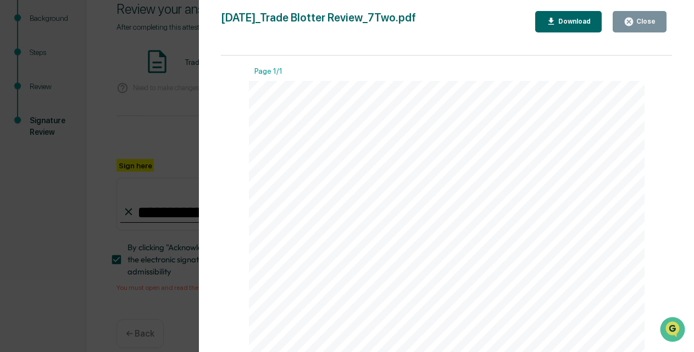
click at [640, 23] on div "Close" at bounding box center [644, 22] width 21 height 8
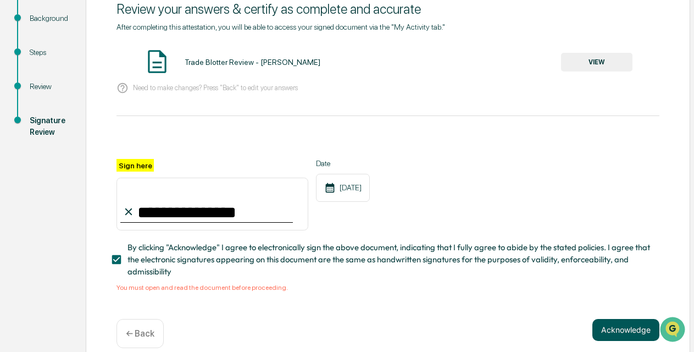
click at [615, 330] on button "Acknowledge" at bounding box center [625, 330] width 67 height 22
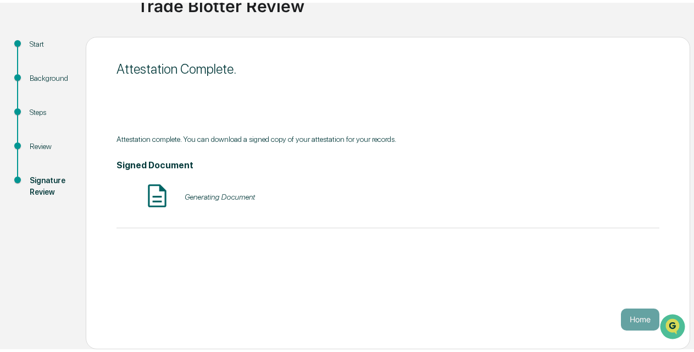
scroll to position [91, 0]
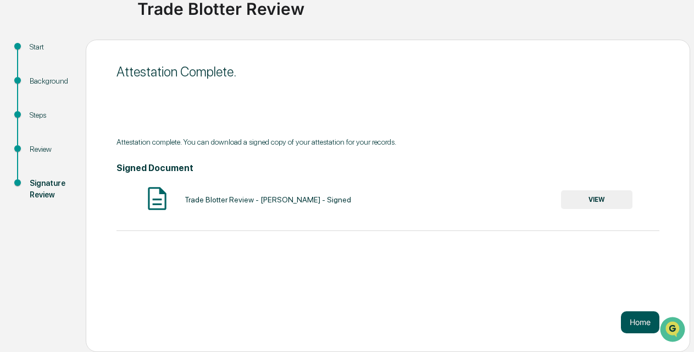
click at [645, 326] on button "Home" at bounding box center [640, 322] width 38 height 22
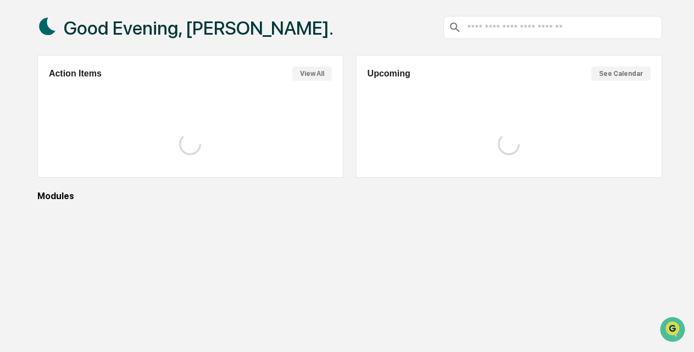
scroll to position [63, 0]
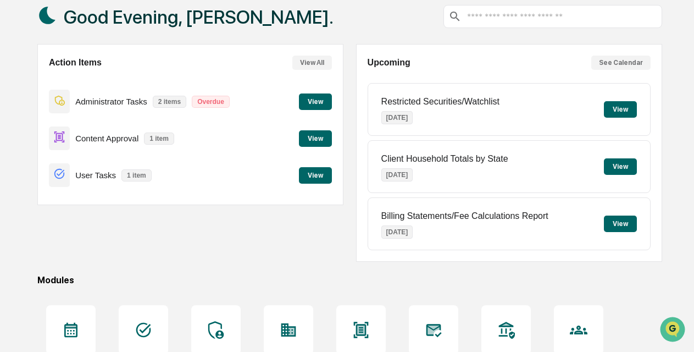
click at [315, 98] on button "View" at bounding box center [315, 101] width 33 height 16
